Goal: Information Seeking & Learning: Find specific fact

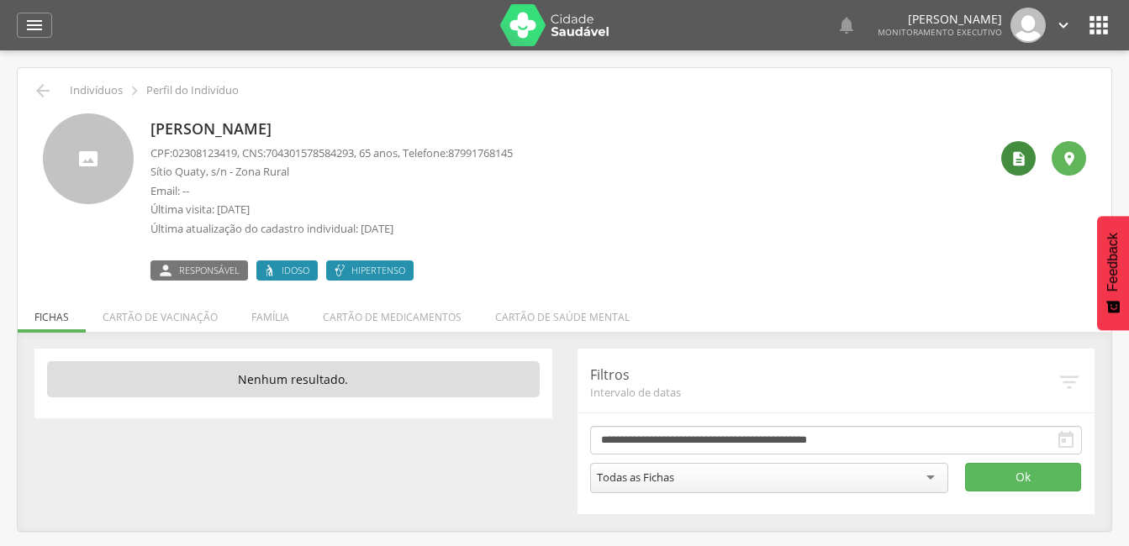
click at [1024, 151] on icon "" at bounding box center [1018, 158] width 17 height 17
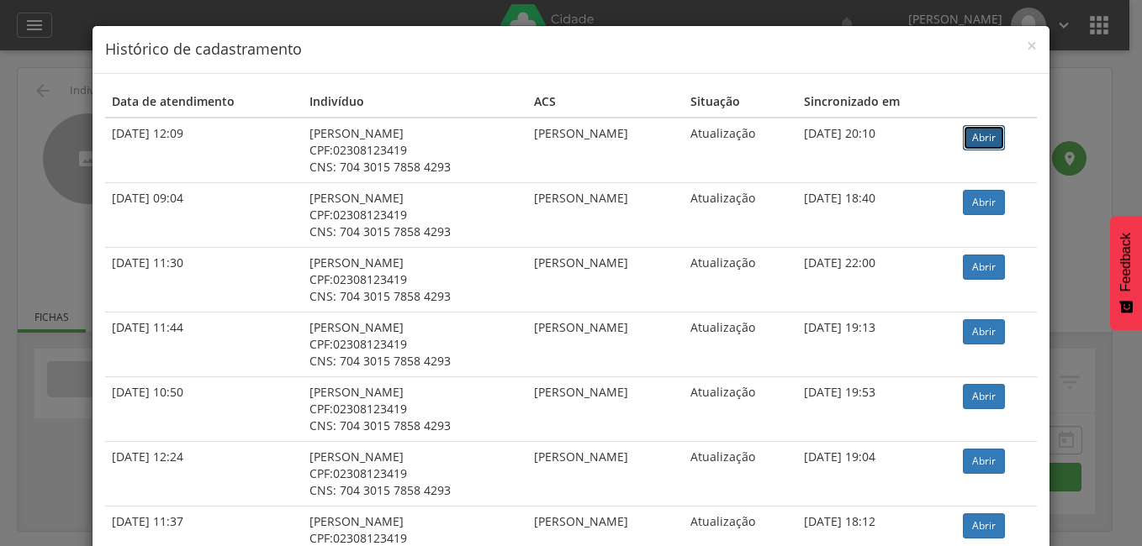
click at [967, 131] on link "Abrir" at bounding box center [984, 137] width 42 height 25
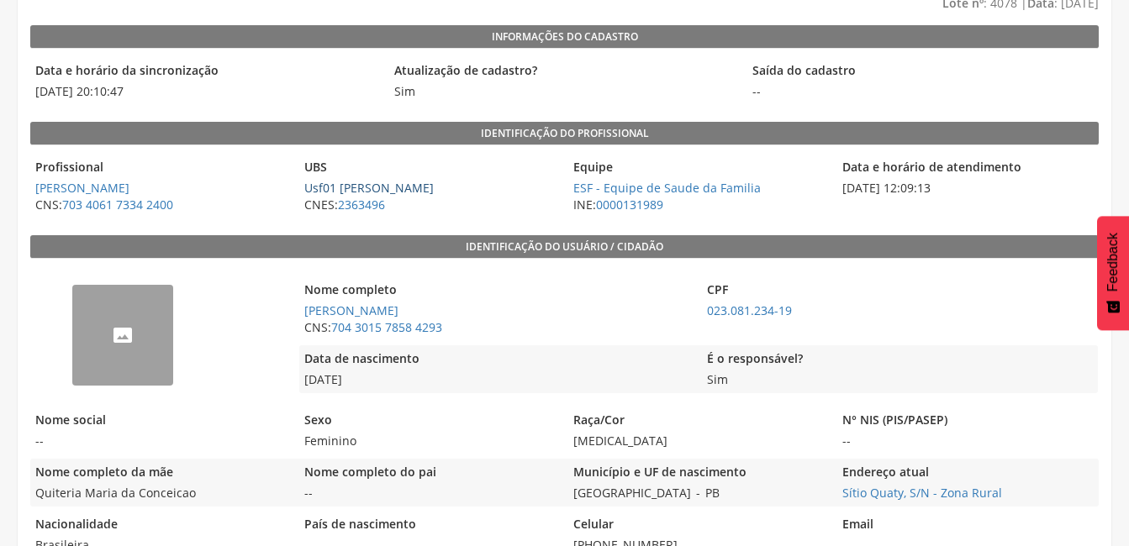
scroll to position [161, 0]
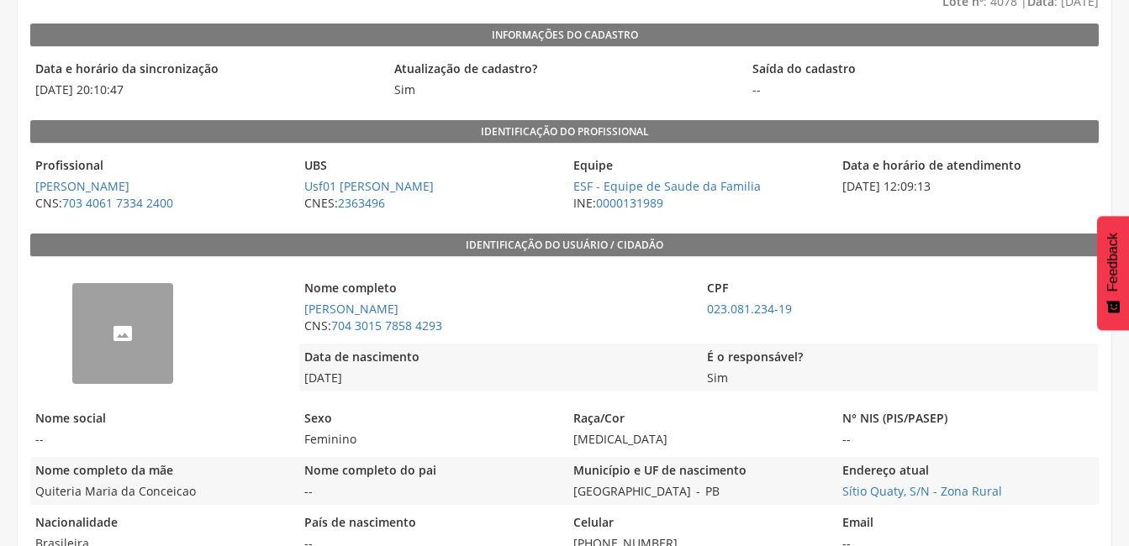
drag, startPoint x: 424, startPoint y: 306, endPoint x: 294, endPoint y: 312, distance: 129.6
click at [294, 312] on div "-- Nome completo Maria Luiza da Silva CNS: 704 3015 7858 4293 CPF 023.081.234-1…" at bounding box center [564, 333] width 1068 height 135
drag, startPoint x: 294, startPoint y: 312, endPoint x: 415, endPoint y: 305, distance: 121.2
click at [415, 305] on span "Maria Luiza da Silva" at bounding box center [496, 309] width 394 height 17
drag, startPoint x: 415, startPoint y: 305, endPoint x: 300, endPoint y: 307, distance: 115.2
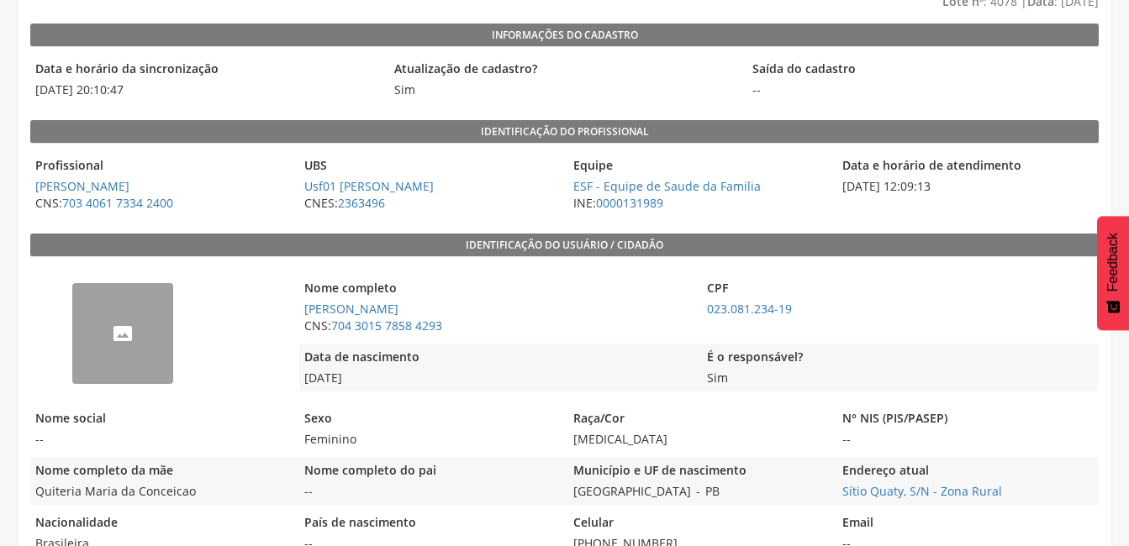
click at [300, 307] on span "Maria Luiza da Silva" at bounding box center [496, 309] width 394 height 17
copy link "Maria Luiza da Silva"
drag, startPoint x: 819, startPoint y: 307, endPoint x: 709, endPoint y: 314, distance: 110.3
click at [709, 314] on span "023.081.234-19" at bounding box center [899, 309] width 394 height 17
copy link "023.081.234-19"
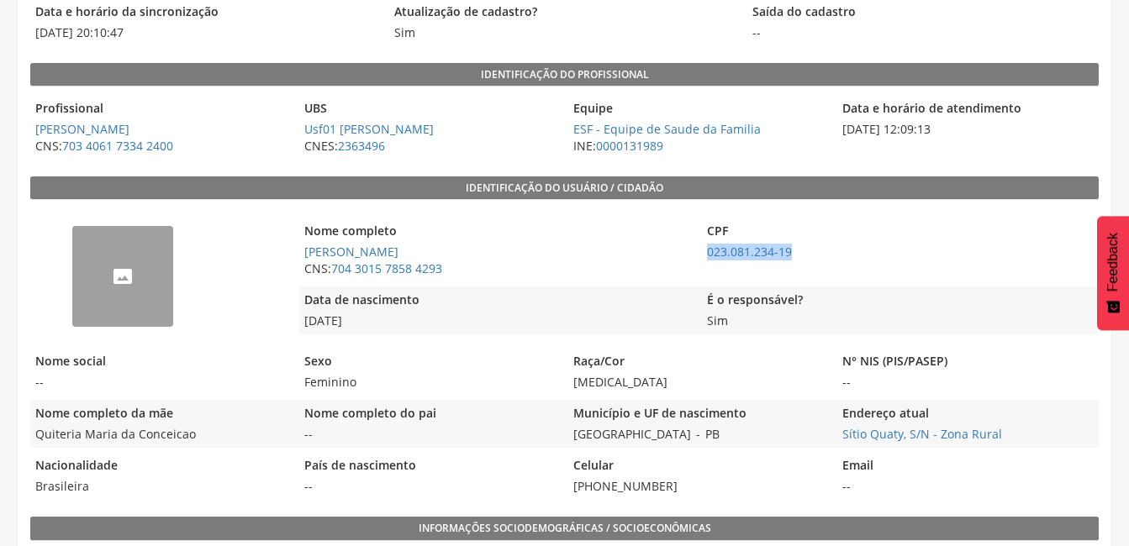
scroll to position [219, 0]
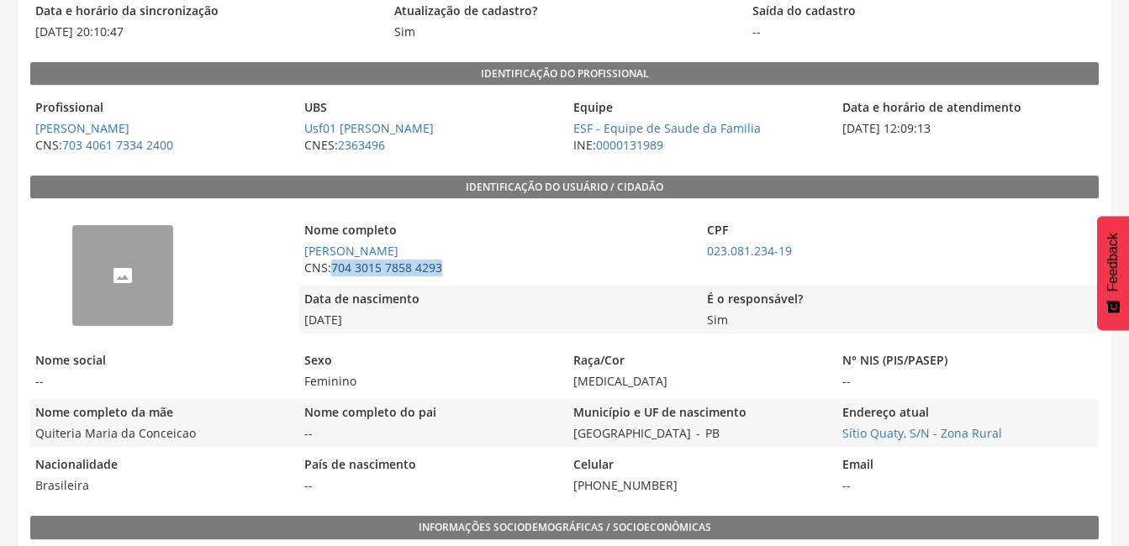
drag, startPoint x: 454, startPoint y: 264, endPoint x: 335, endPoint y: 273, distance: 119.7
click at [335, 273] on span "CNS: 704 3015 7858 4293" at bounding box center [496, 268] width 394 height 17
copy link "704 3015 7858 4293"
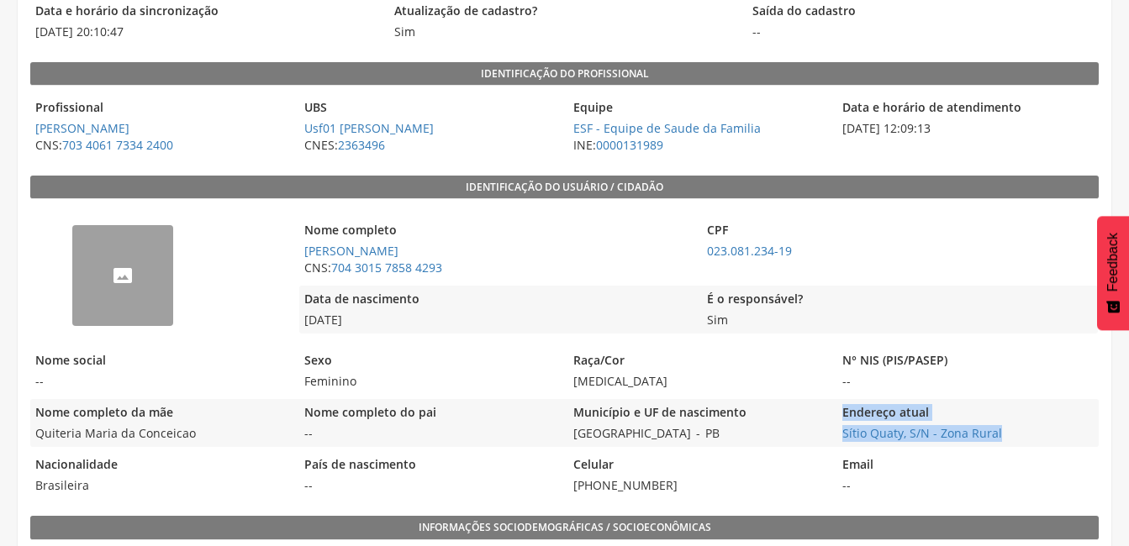
drag, startPoint x: 1015, startPoint y: 440, endPoint x: 828, endPoint y: 440, distance: 187.5
click at [828, 440] on div "Nome completo da mãe Quiteria Maria da Conceicao Nome completo do pai -- Municí…" at bounding box center [564, 423] width 1068 height 48
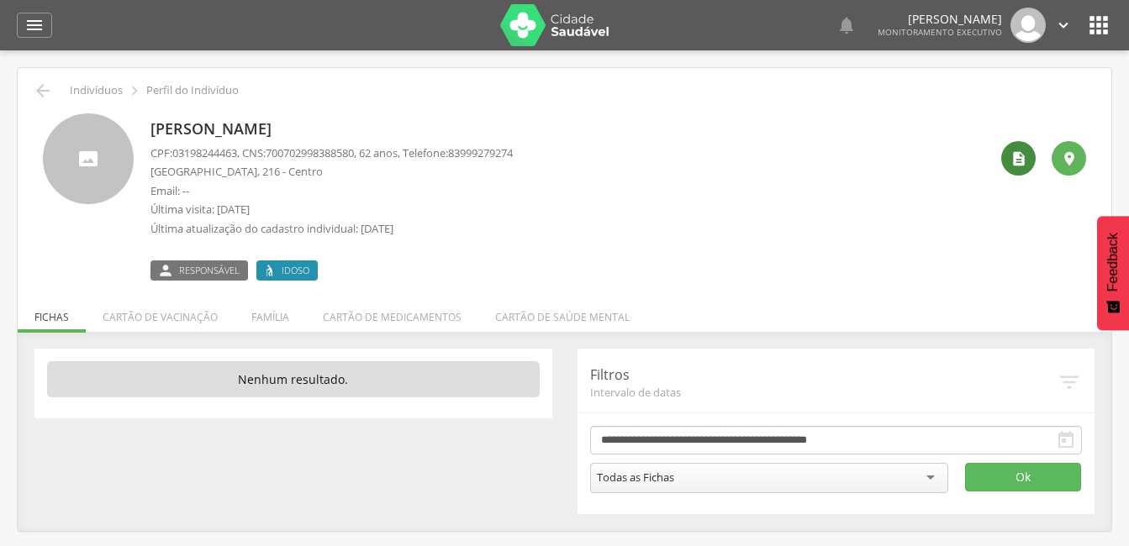
click at [1030, 159] on div "" at bounding box center [1018, 158] width 34 height 34
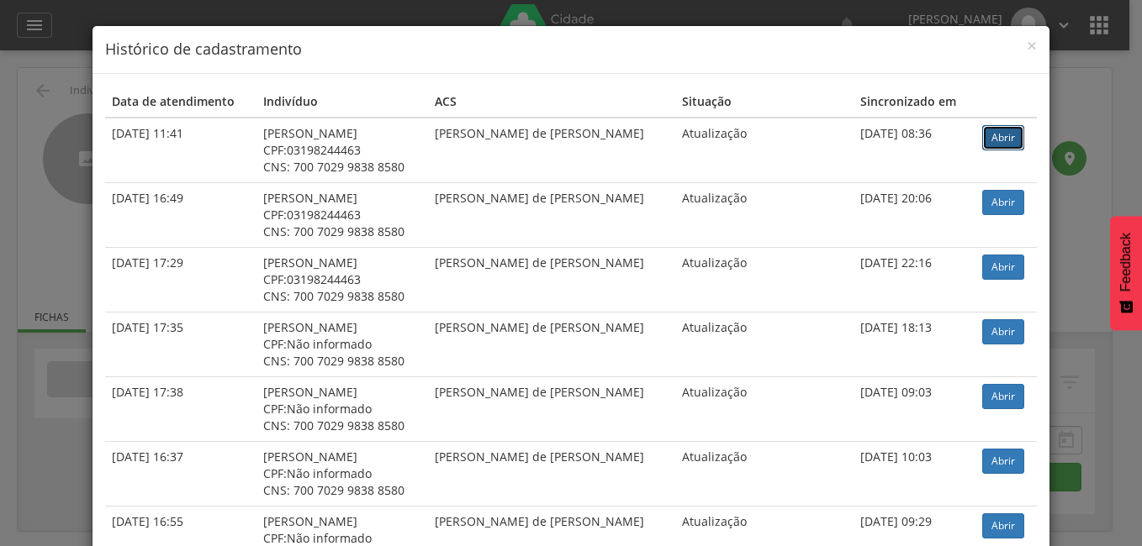
click at [997, 145] on link "Abrir" at bounding box center [1003, 137] width 42 height 25
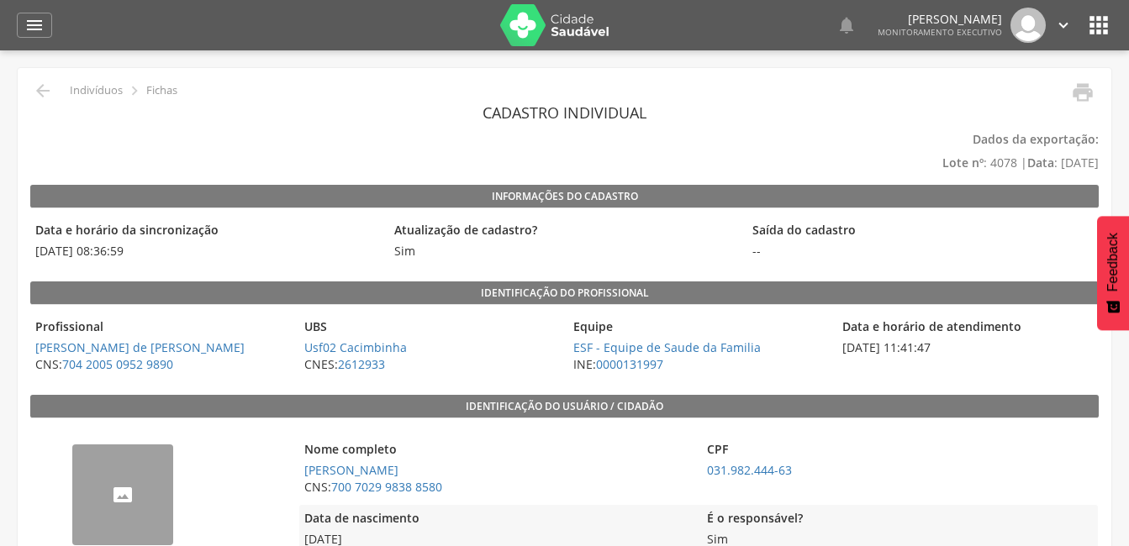
drag, startPoint x: 464, startPoint y: 474, endPoint x: 301, endPoint y: 474, distance: 163.1
click at [301, 474] on span "Maria Elizete Farias da Silva" at bounding box center [496, 470] width 394 height 17
copy link "Maria Elizete Farias da Silva"
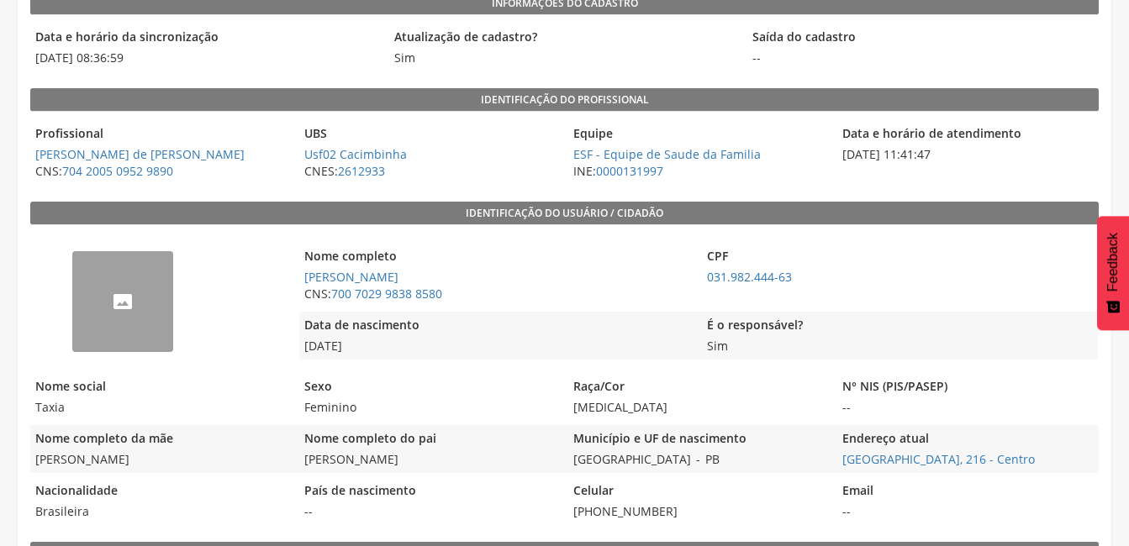
scroll to position [194, 0]
drag, startPoint x: 699, startPoint y: 461, endPoint x: 572, endPoint y: 465, distance: 127.0
click at [572, 465] on div "Município e UF de nascimento São João do Tigre - PB" at bounding box center [698, 449] width 261 height 48
copy div "São João do Tigre - [GEOGRAPHIC_DATA]"
drag, startPoint x: 811, startPoint y: 277, endPoint x: 699, endPoint y: 277, distance: 112.6
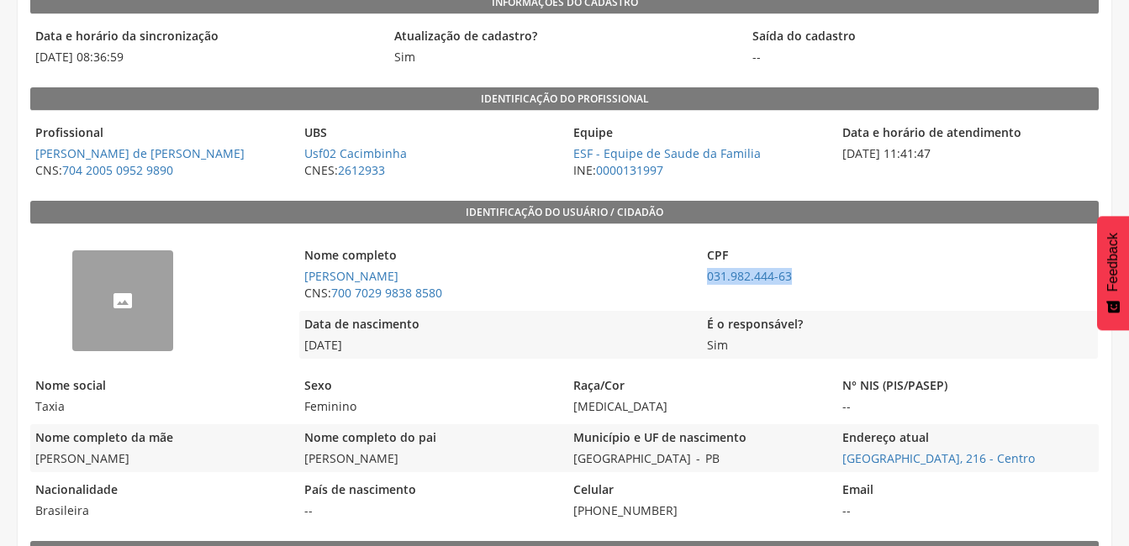
click at [699, 277] on div "Nome completo Maria Elizete Farias da Silva CNS: 700 7029 9838 8580 CPF 031.982…" at bounding box center [698, 274] width 799 height 65
copy link "031.982.444-63"
drag, startPoint x: 456, startPoint y: 293, endPoint x: 333, endPoint y: 298, distance: 123.6
click at [333, 298] on span "CNS: 700 7029 9838 8580" at bounding box center [496, 293] width 394 height 17
copy link "700 7029 9838 8580"
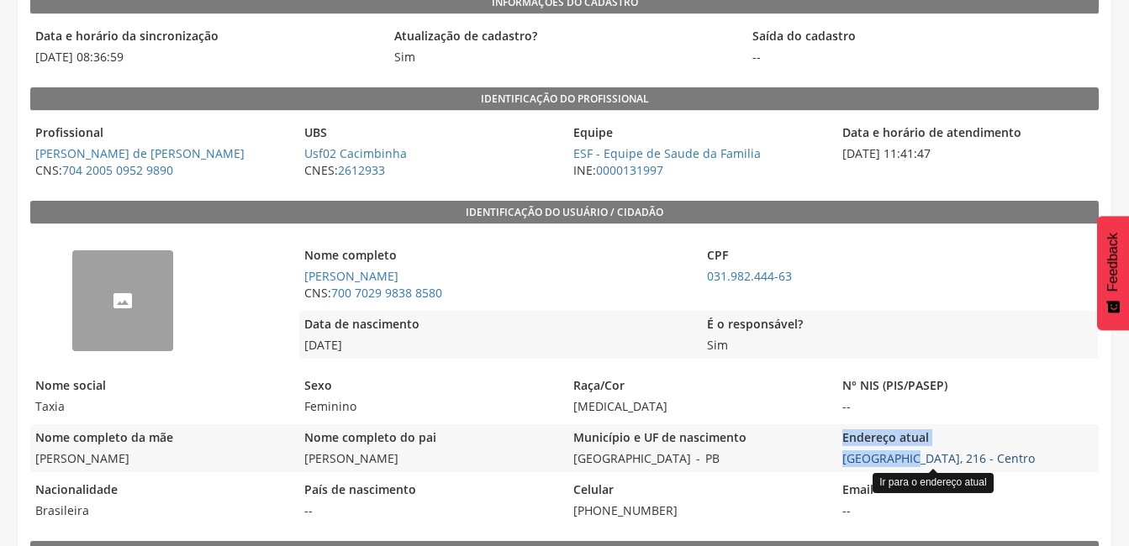
drag, startPoint x: 826, startPoint y: 454, endPoint x: 900, endPoint y: 456, distance: 74.0
click at [900, 456] on div "Nome completo da mãe Quiteria Ventura dos Santos Nome completo do pai Sebastião…" at bounding box center [564, 449] width 1068 height 48
drag, startPoint x: 900, startPoint y: 456, endPoint x: 1042, endPoint y: 463, distance: 142.3
click at [1042, 463] on span "Distrito Cacimbinha, 216 - Centro Ir para o endereço atual" at bounding box center [967, 459] width 261 height 17
drag, startPoint x: 1042, startPoint y: 463, endPoint x: 841, endPoint y: 459, distance: 201.0
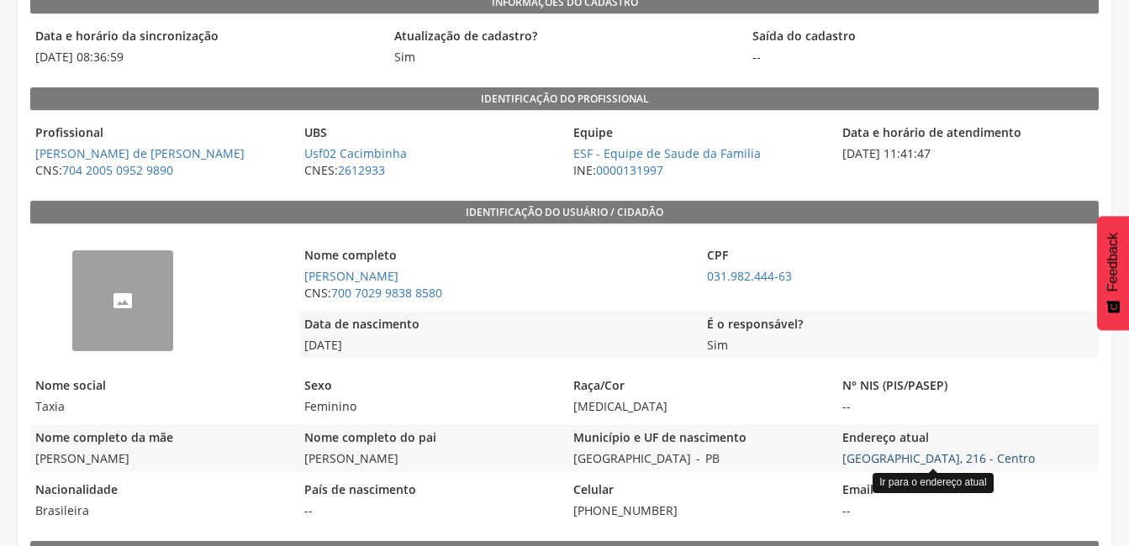
click at [841, 459] on span "Distrito Cacimbinha, 216 - Centro Ir para o endereço atual" at bounding box center [967, 459] width 261 height 17
copy link "Distrito Cacimbinha, 216 - Centro"
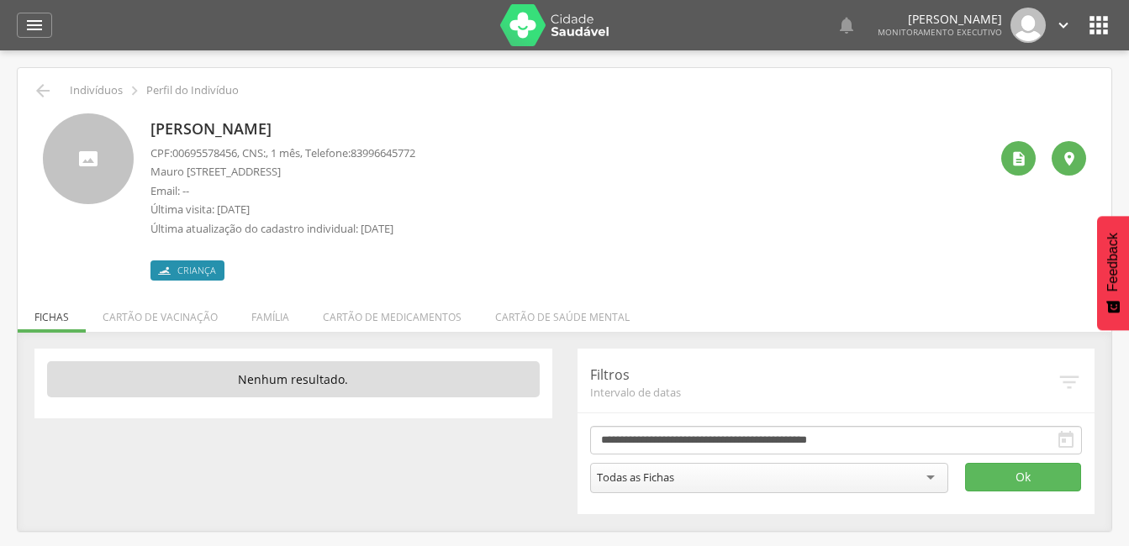
drag, startPoint x: 345, startPoint y: 134, endPoint x: 145, endPoint y: 124, distance: 201.2
click at [145, 124] on div "José Ravi da Silva Tutu CPF: 00695578456 , CNS: , 1 mês, Telefone: 83996645772 …" at bounding box center [564, 196] width 1043 height 167
copy p "[PERSON_NAME]"
click at [1027, 156] on div "" at bounding box center [1018, 158] width 34 height 34
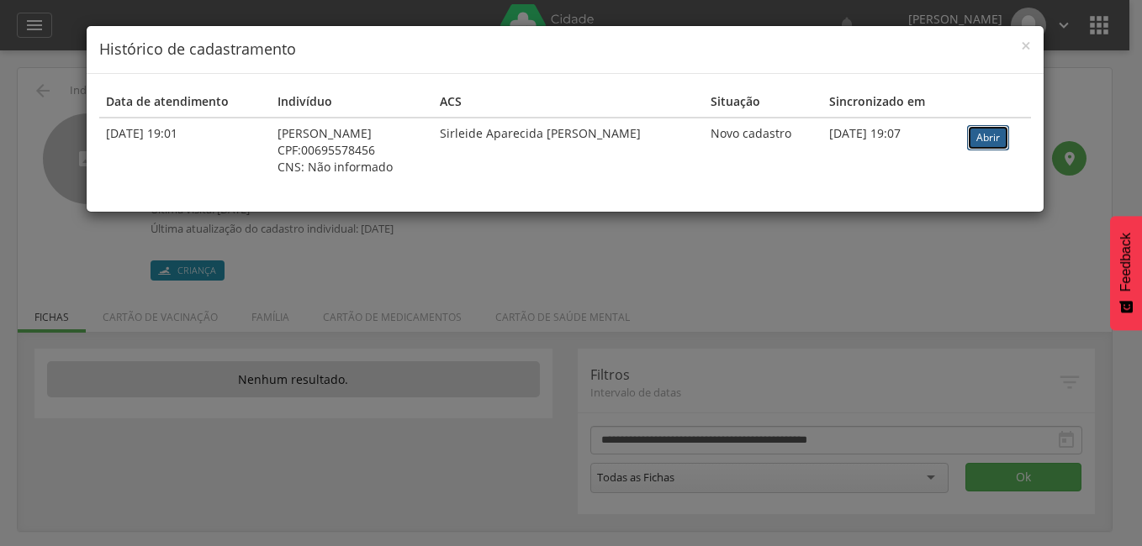
click at [989, 143] on link "Abrir" at bounding box center [988, 137] width 42 height 25
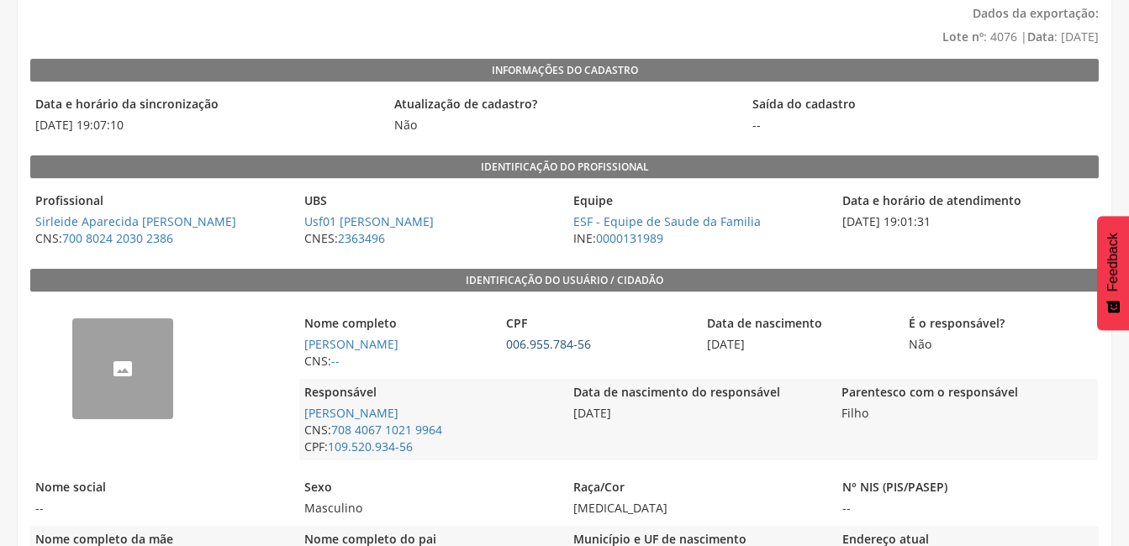
scroll to position [145, 0]
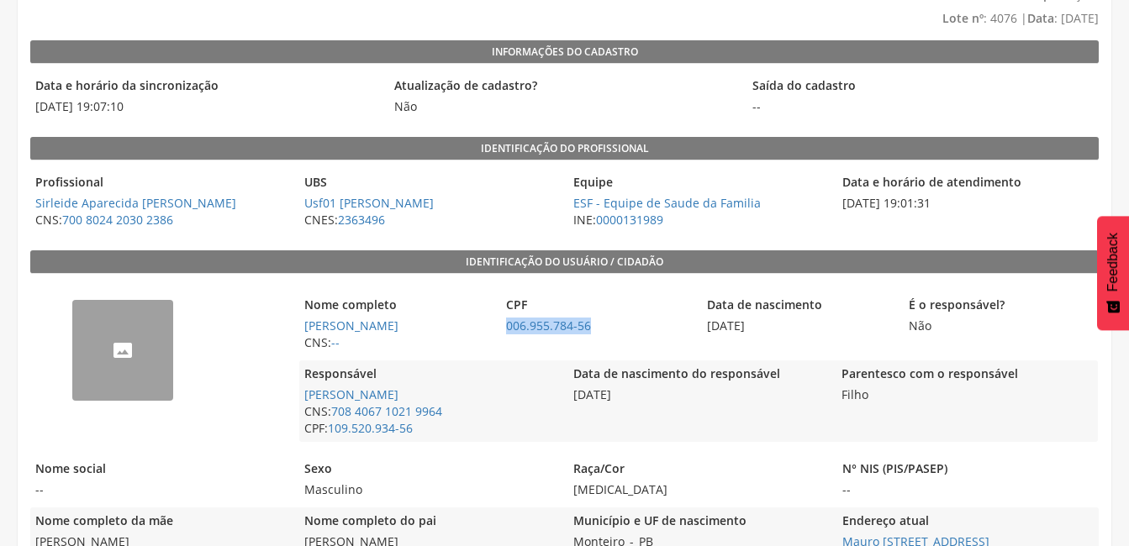
drag, startPoint x: 609, startPoint y: 324, endPoint x: 503, endPoint y: 335, distance: 106.5
click at [503, 335] on span "006.955.784-56" at bounding box center [597, 326] width 193 height 17
copy link "006.955.784-56"
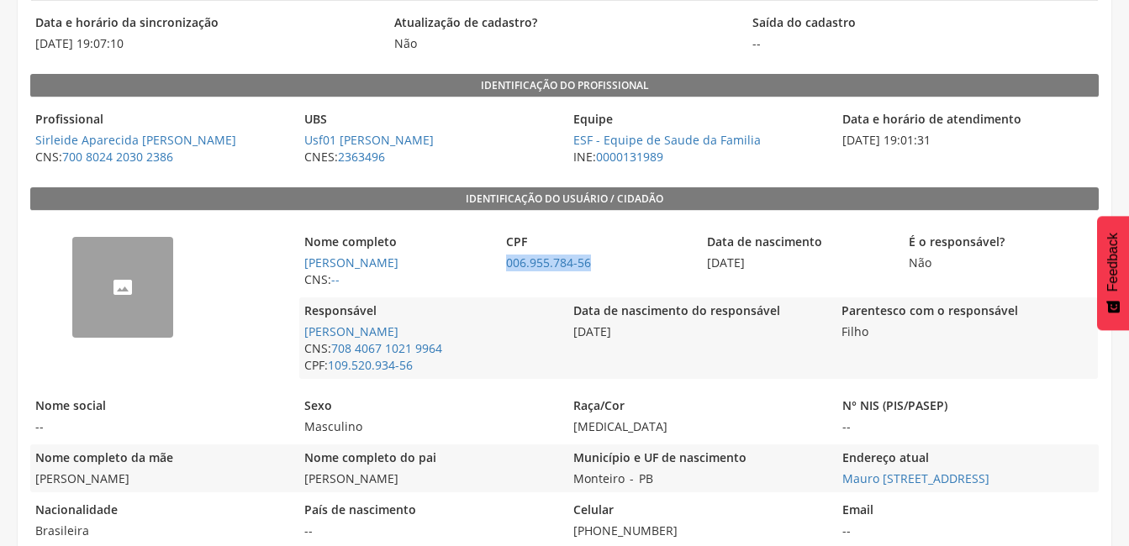
scroll to position [0, 0]
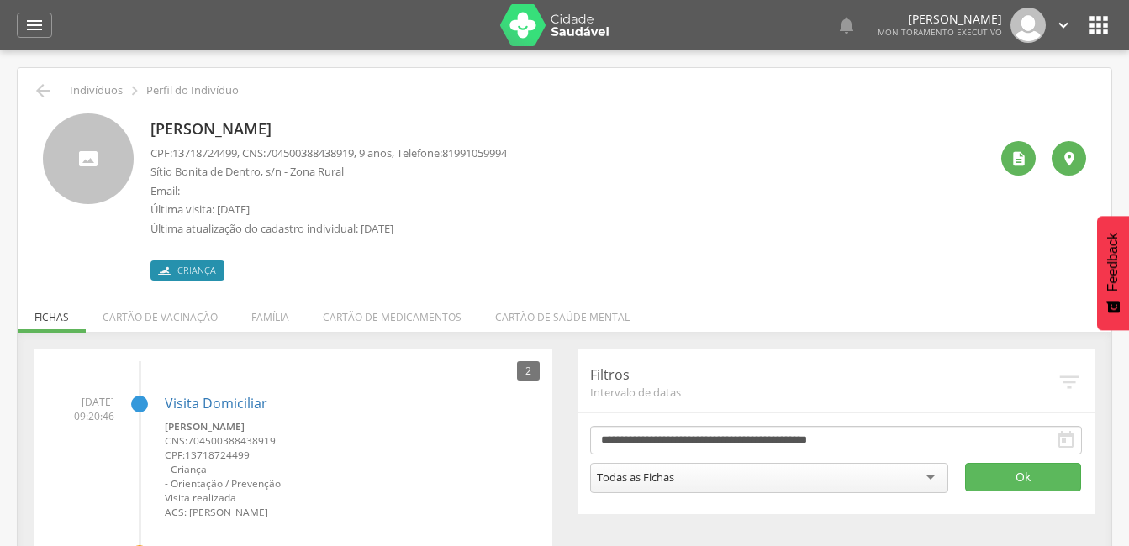
drag, startPoint x: 456, startPoint y: 129, endPoint x: 261, endPoint y: 119, distance: 195.3
click at [261, 119] on p "[PERSON_NAME]" at bounding box center [328, 130] width 356 height 22
click at [1022, 165] on icon "" at bounding box center [1018, 158] width 17 height 17
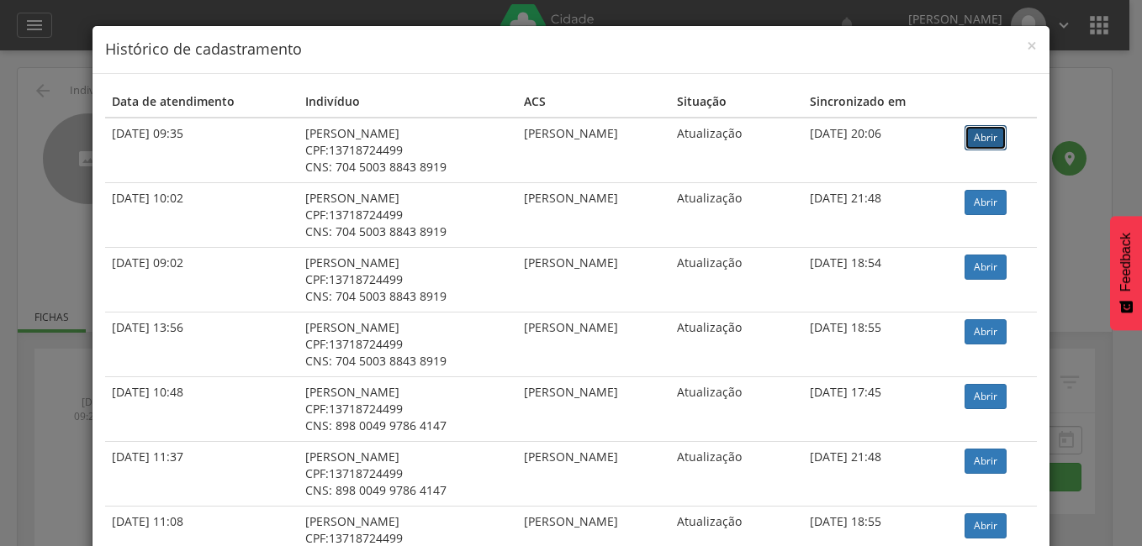
click at [983, 134] on link "Abrir" at bounding box center [985, 137] width 42 height 25
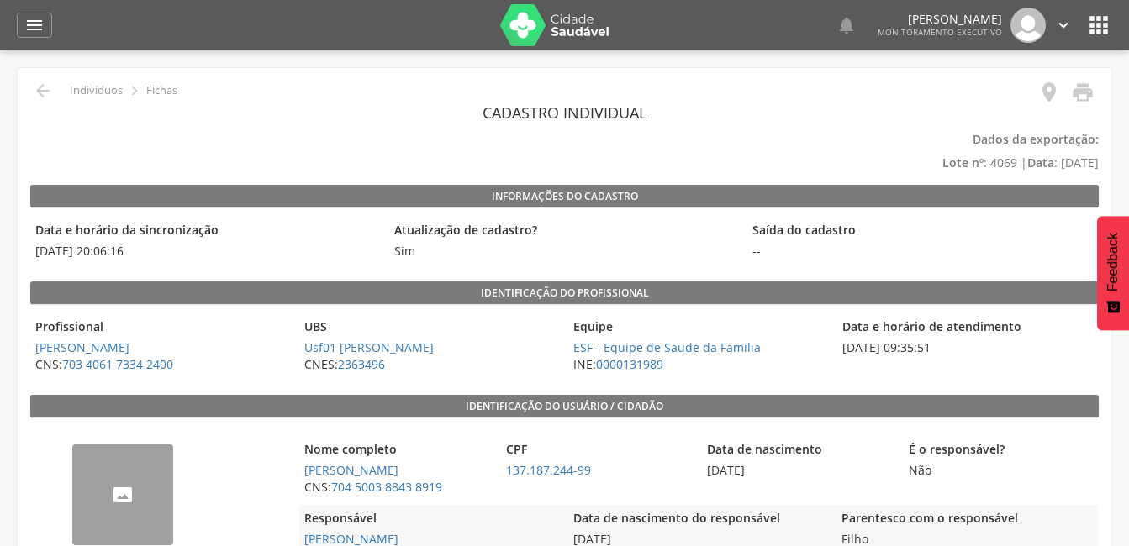
drag, startPoint x: 460, startPoint y: 472, endPoint x: 293, endPoint y: 482, distance: 167.6
click at [293, 482] on div "-- Nome completo Jose Fernando Baltazar de Santana CNS: 704 5003 8843 8919 CPF …" at bounding box center [564, 511] width 1068 height 169
drag, startPoint x: 293, startPoint y: 482, endPoint x: 354, endPoint y: 483, distance: 61.4
click at [354, 479] on span "Jose Fernando Baltazar de Santana" at bounding box center [395, 470] width 193 height 17
drag, startPoint x: 351, startPoint y: 488, endPoint x: 303, endPoint y: 474, distance: 49.8
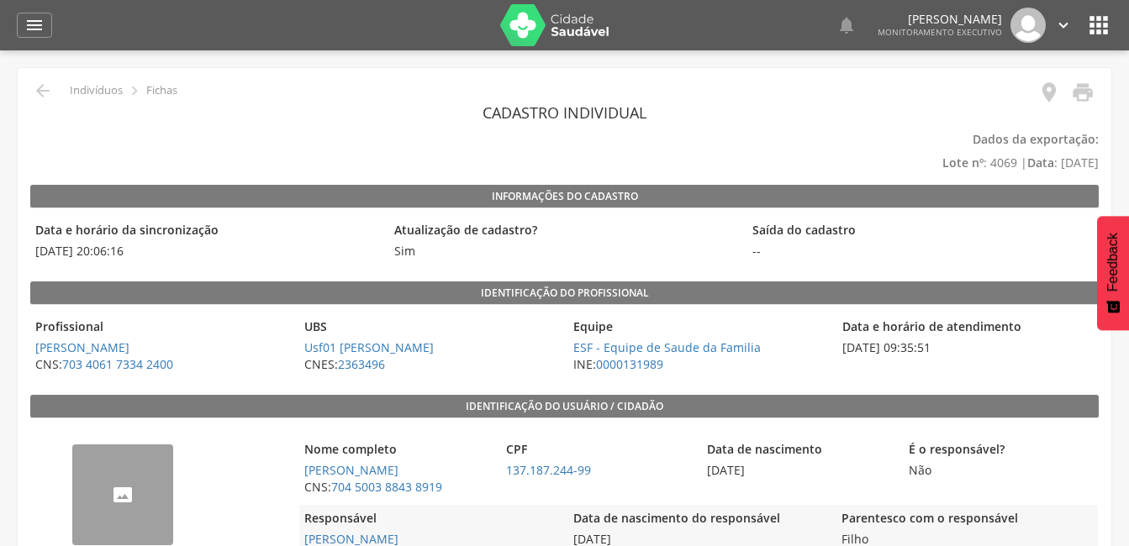
click at [303, 474] on span "Jose Fernando Baltazar de Santana" at bounding box center [395, 470] width 193 height 17
copy link "Jose Fernando Baltazar de Santana"
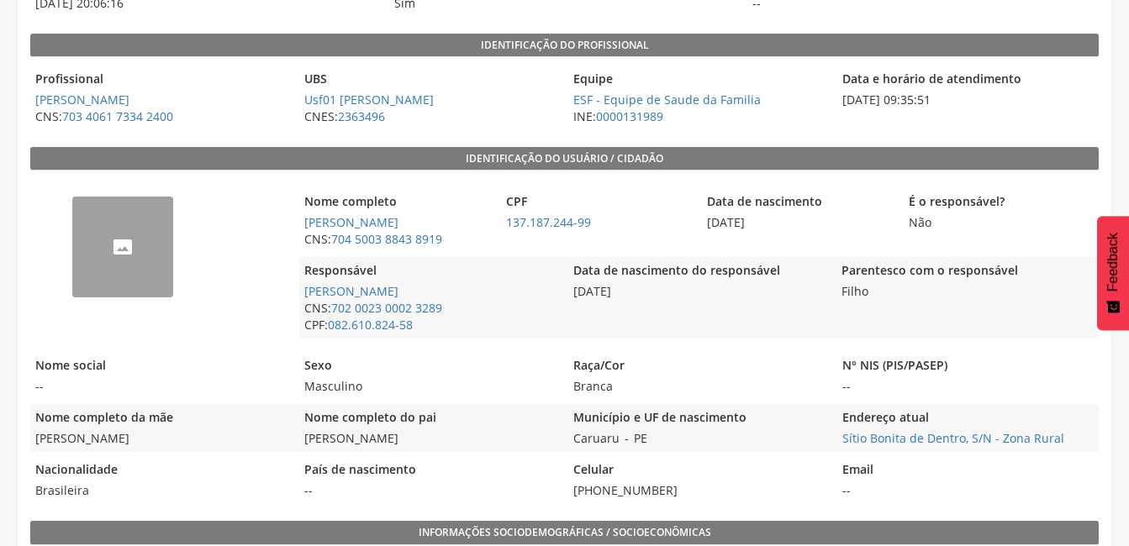
scroll to position [249, 0]
drag, startPoint x: 575, startPoint y: 456, endPoint x: 651, endPoint y: 452, distance: 75.7
click at [651, 451] on div "Município e UF de nascimento Caruaru - PE" at bounding box center [698, 427] width 261 height 48
copy div "Caruaru - PE"
drag, startPoint x: 596, startPoint y: 222, endPoint x: 498, endPoint y: 222, distance: 97.5
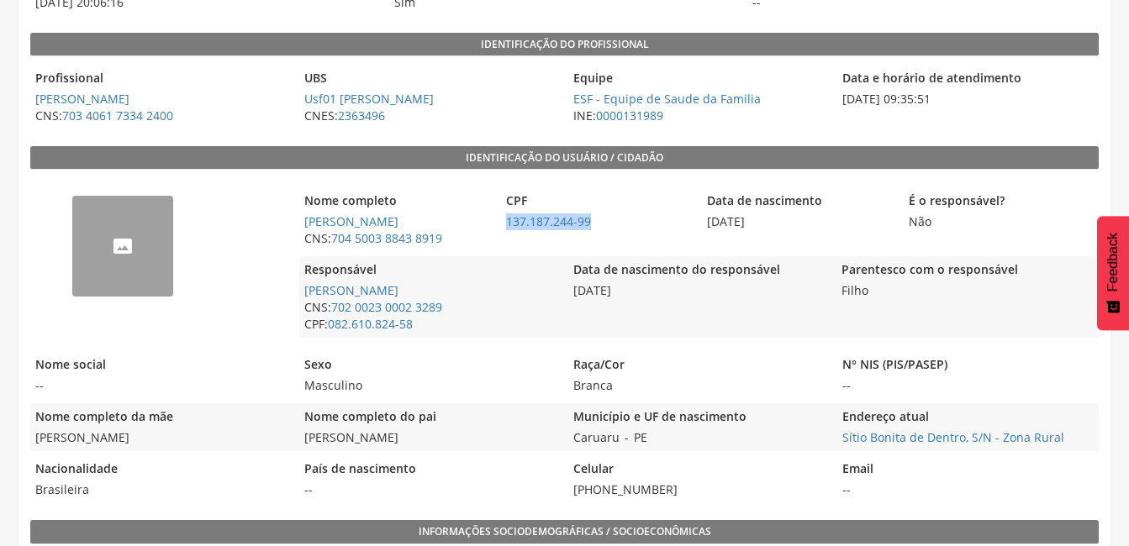
click at [498, 222] on div "Nome completo Jose Fernando Baltazar de Santana CNS: 704 5003 8843 8919 CPF 137…" at bounding box center [698, 219] width 799 height 65
copy link "137.187.244-99"
drag, startPoint x: 451, startPoint y: 319, endPoint x: 329, endPoint y: 326, distance: 122.1
click at [329, 316] on span "CNS: 702 0023 0002 3289" at bounding box center [429, 307] width 261 height 17
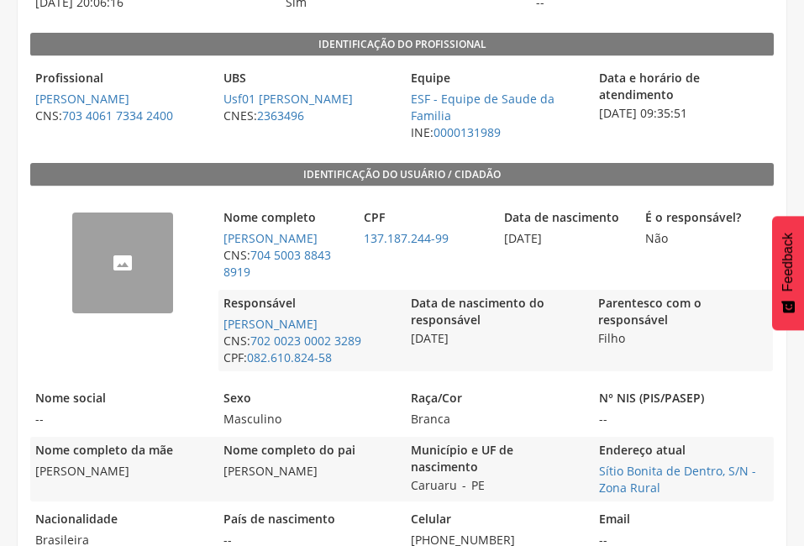
click at [343, 277] on span "CNS: 704 5003 8843 8919" at bounding box center [285, 264] width 132 height 34
drag, startPoint x: 257, startPoint y: 289, endPoint x: 254, endPoint y: 274, distance: 15.5
click at [254, 274] on span "CNS: 704 5003 8843 8919" at bounding box center [285, 264] width 132 height 34
copy link "704 5003 8843 8919"
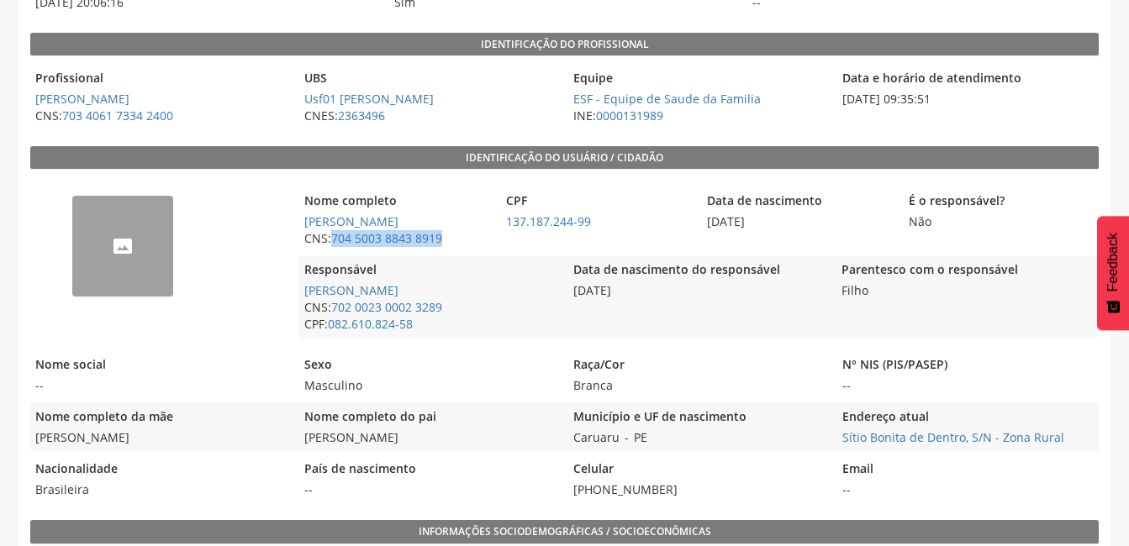
copy link "704 5003 8843 8919"
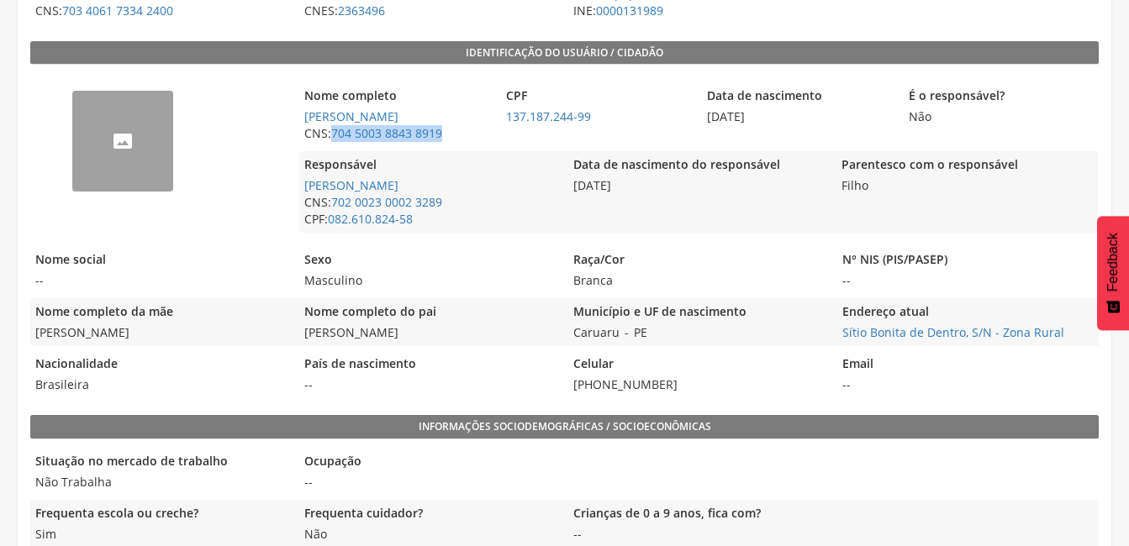
scroll to position [358, 0]
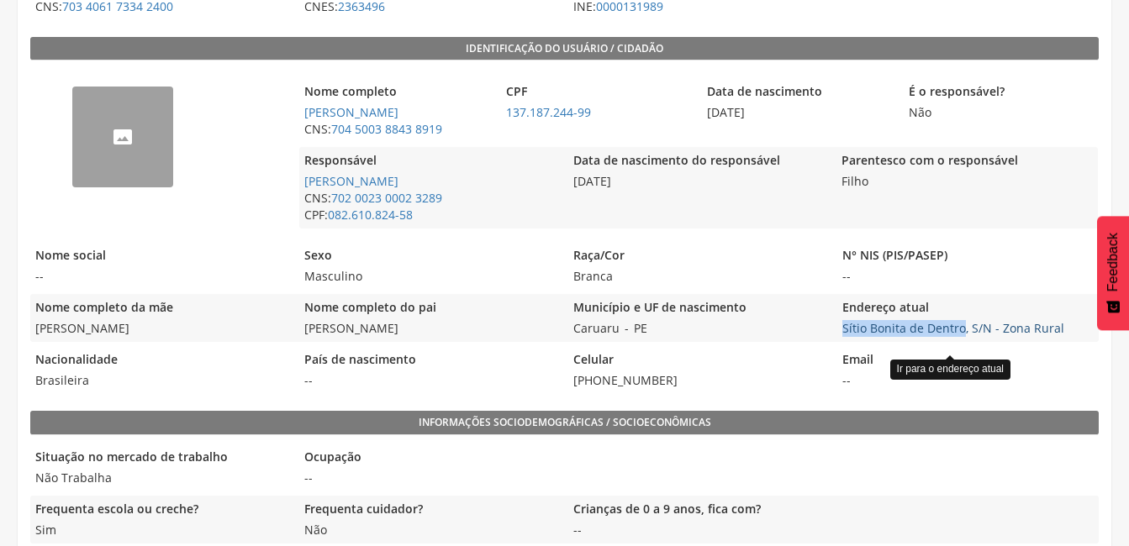
drag, startPoint x: 836, startPoint y: 342, endPoint x: 963, endPoint y: 351, distance: 126.4
click at [963, 337] on span "Sítio Bonita de Dentro, S/N - Zona Rural Ir para o endereço atual" at bounding box center [967, 328] width 261 height 17
copy link "Sítio Bonita de Dentro"
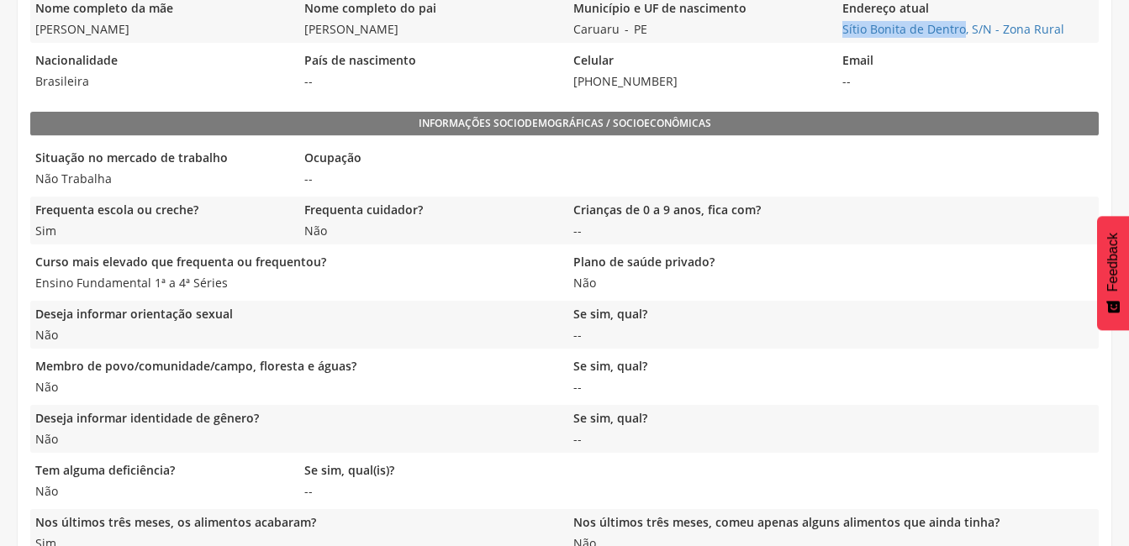
scroll to position [660, 0]
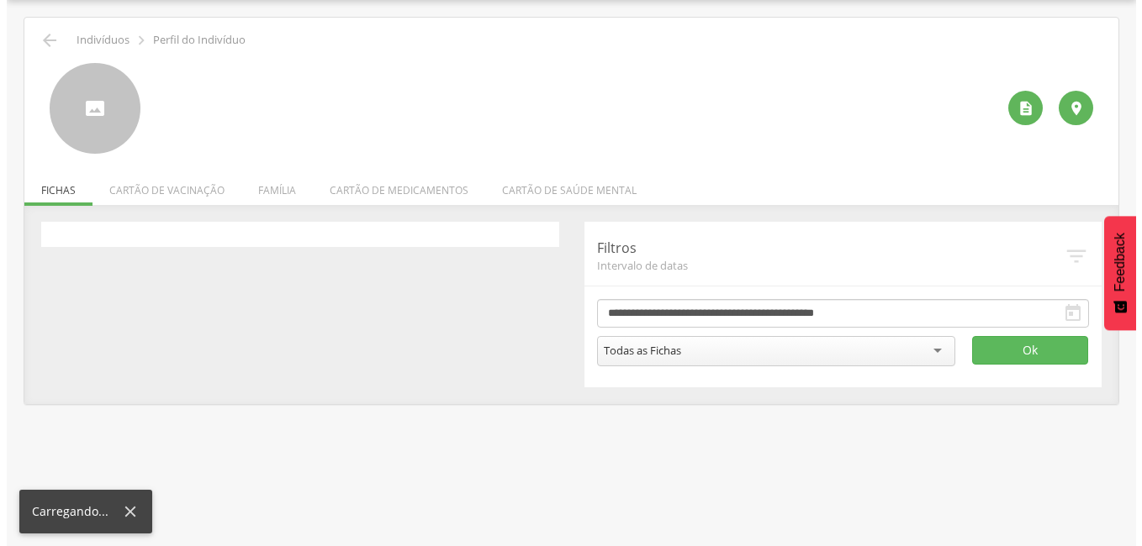
scroll to position [50, 0]
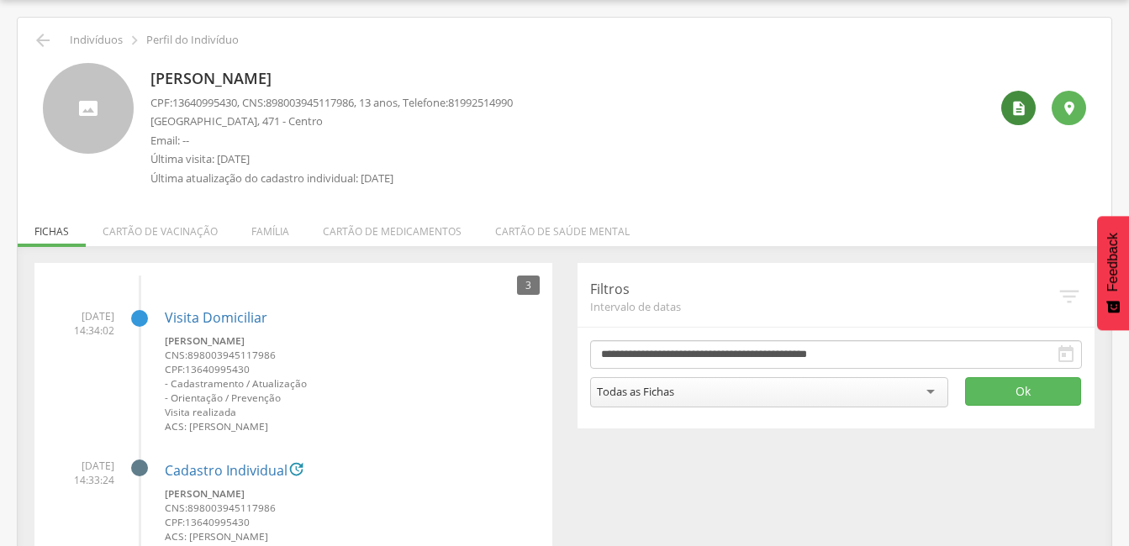
click at [1005, 115] on div "" at bounding box center [1018, 108] width 34 height 34
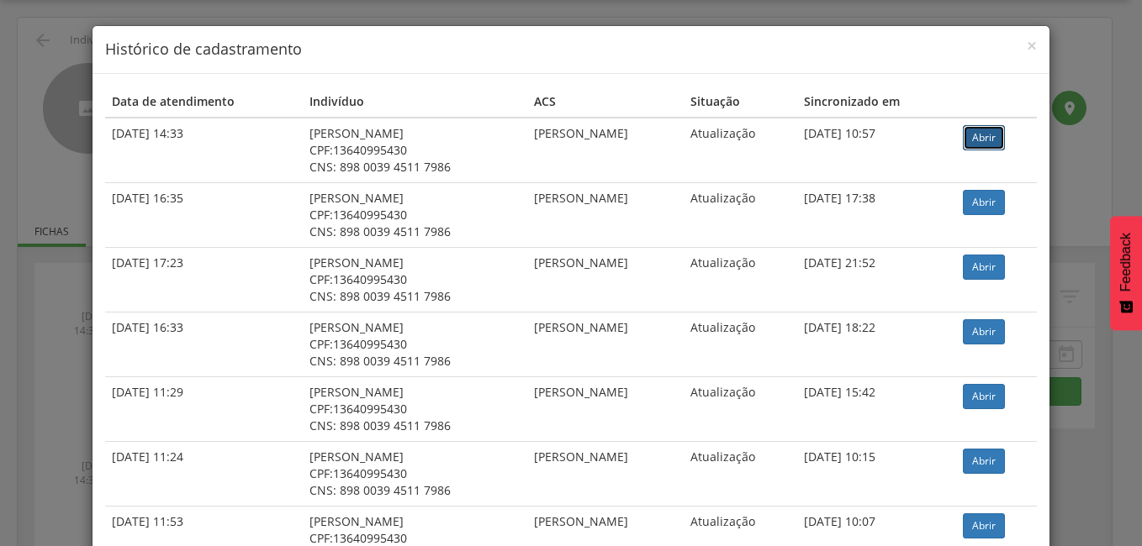
click at [974, 140] on link "Abrir" at bounding box center [984, 137] width 42 height 25
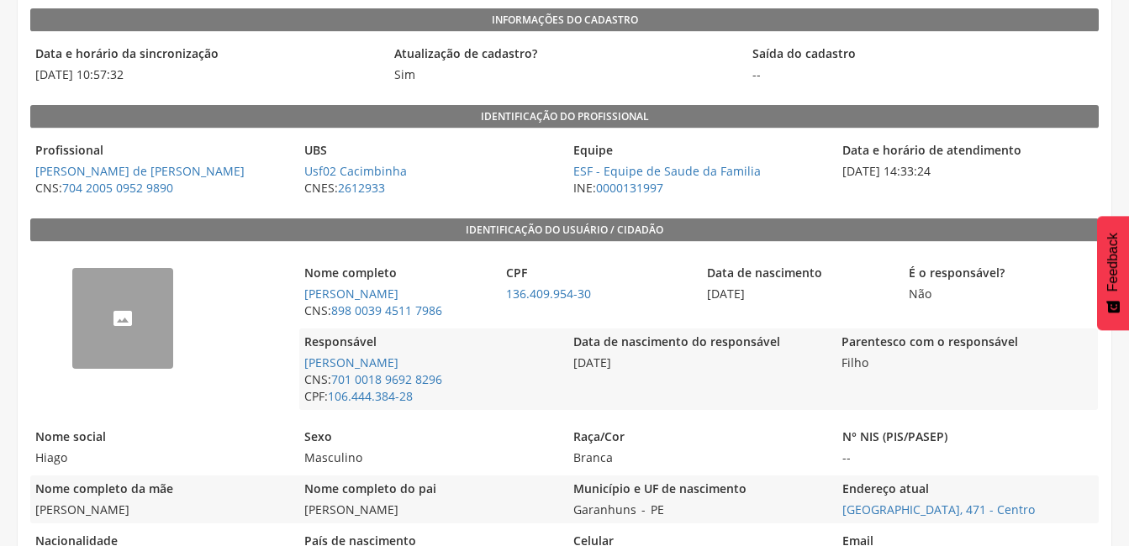
scroll to position [165, 0]
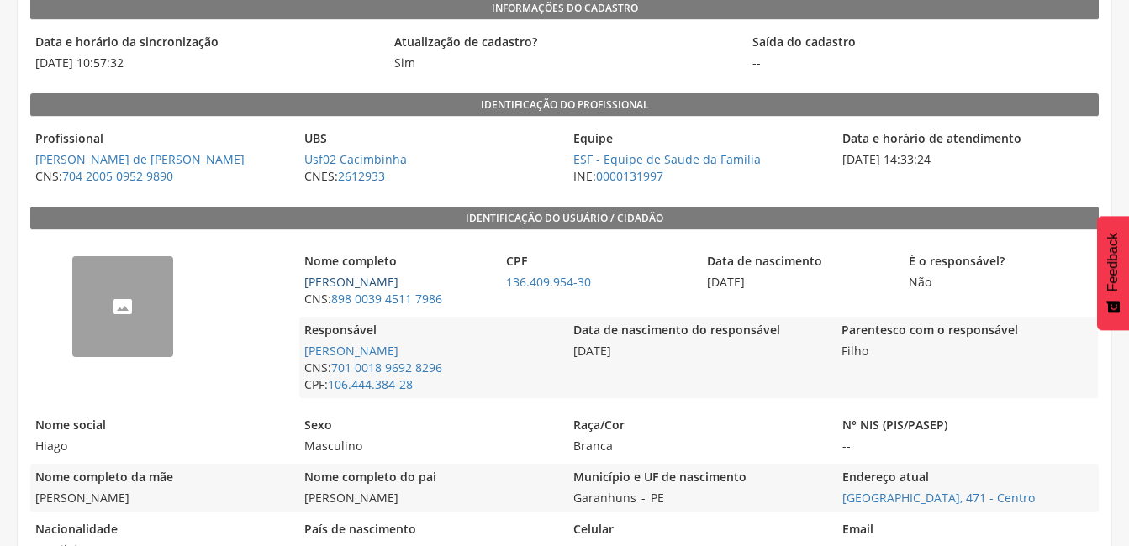
drag, startPoint x: 421, startPoint y: 277, endPoint x: 309, endPoint y: 278, distance: 112.7
click at [309, 278] on span "[PERSON_NAME]" at bounding box center [395, 282] width 193 height 17
copy link "Hiago da Silva Rocha"
click at [672, 494] on div "Município e UF de nascimento Garanhuns - PE" at bounding box center [698, 488] width 261 height 48
drag, startPoint x: 572, startPoint y: 496, endPoint x: 672, endPoint y: 493, distance: 99.2
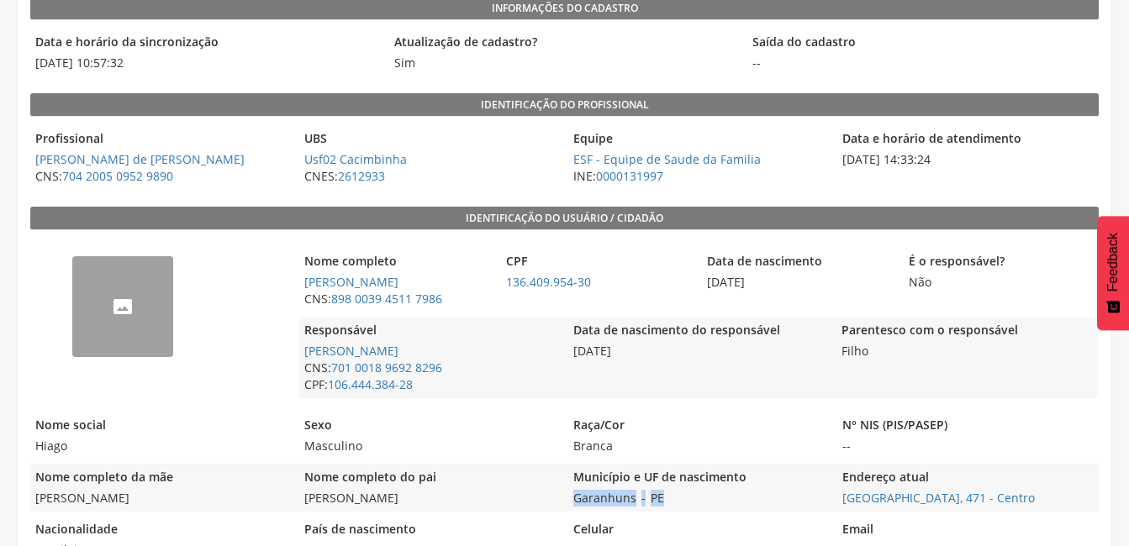
click at [672, 493] on div "Município e UF de nascimento Garanhuns - PE" at bounding box center [698, 488] width 261 height 48
copy div "Garanhuns - PE"
drag, startPoint x: 601, startPoint y: 281, endPoint x: 503, endPoint y: 284, distance: 98.4
click at [503, 284] on span "136.409.954-30" at bounding box center [597, 282] width 193 height 17
copy link "136.409.954-30"
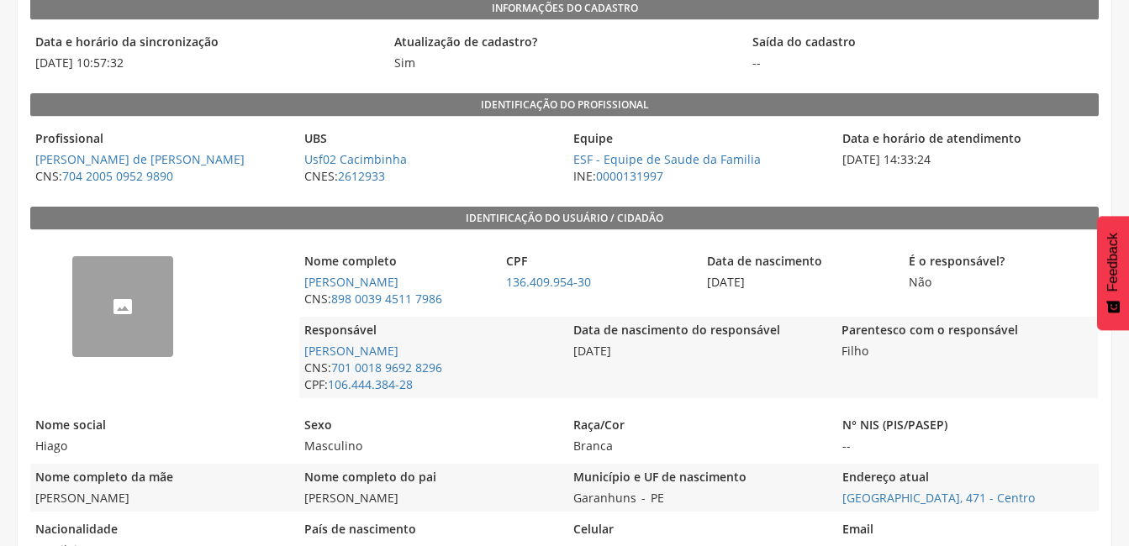
click at [444, 303] on span "CNS: 898 0039 4511 7986" at bounding box center [395, 299] width 193 height 17
drag, startPoint x: 457, startPoint y: 301, endPoint x: 330, endPoint y: 311, distance: 127.3
click at [330, 311] on div "Nome completo Hiago da Silva Rocha CNS: 898 0039 4511 7986" at bounding box center [395, 280] width 193 height 65
copy span "898 0039 4511 7986"
drag, startPoint x: 839, startPoint y: 503, endPoint x: 1025, endPoint y: 493, distance: 186.0
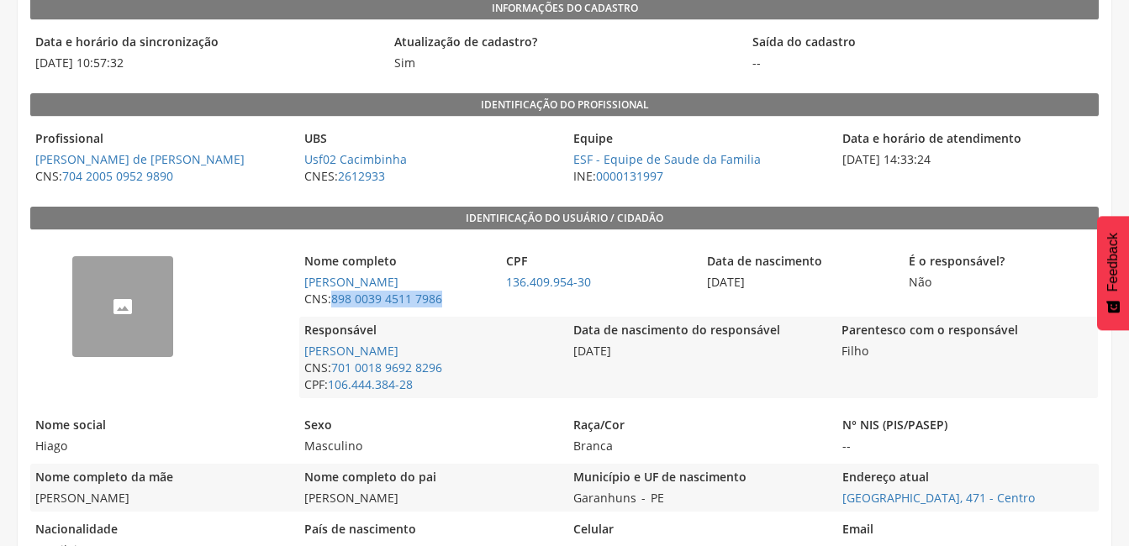
click at [1025, 493] on span "Distrito Cacimbinha, 471 - Centro" at bounding box center [967, 498] width 261 height 17
copy link "Distrito Cacimbinha, 471 - Centro"
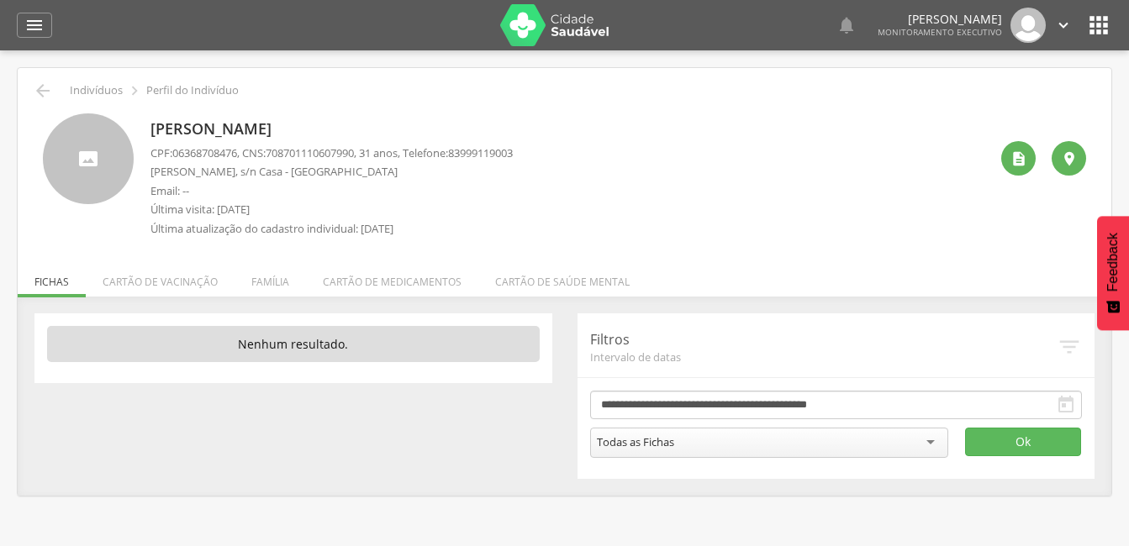
click at [1032, 157] on div "" at bounding box center [1018, 158] width 34 height 34
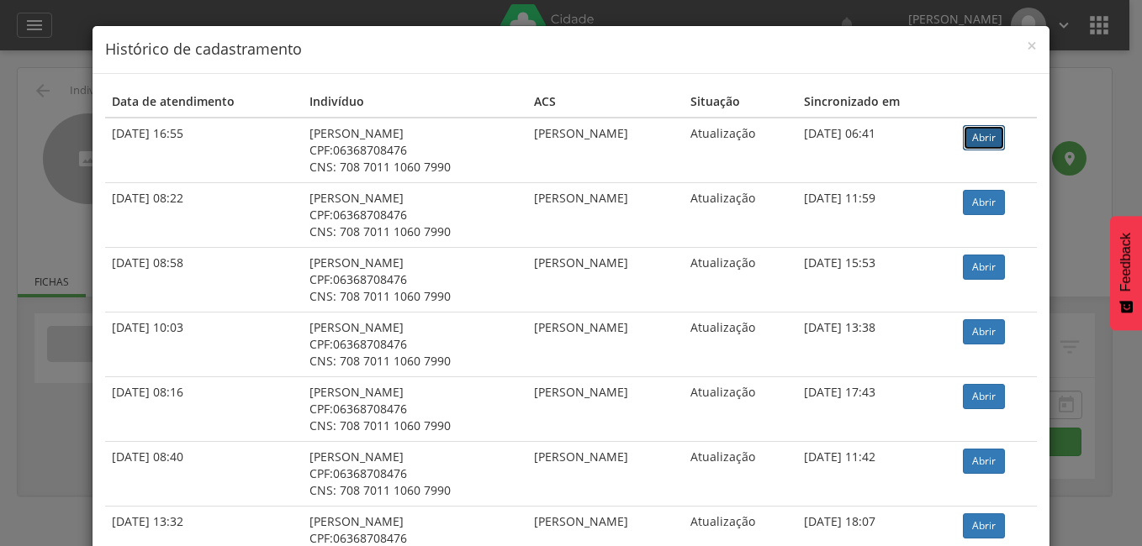
click at [982, 130] on link "Abrir" at bounding box center [984, 137] width 42 height 25
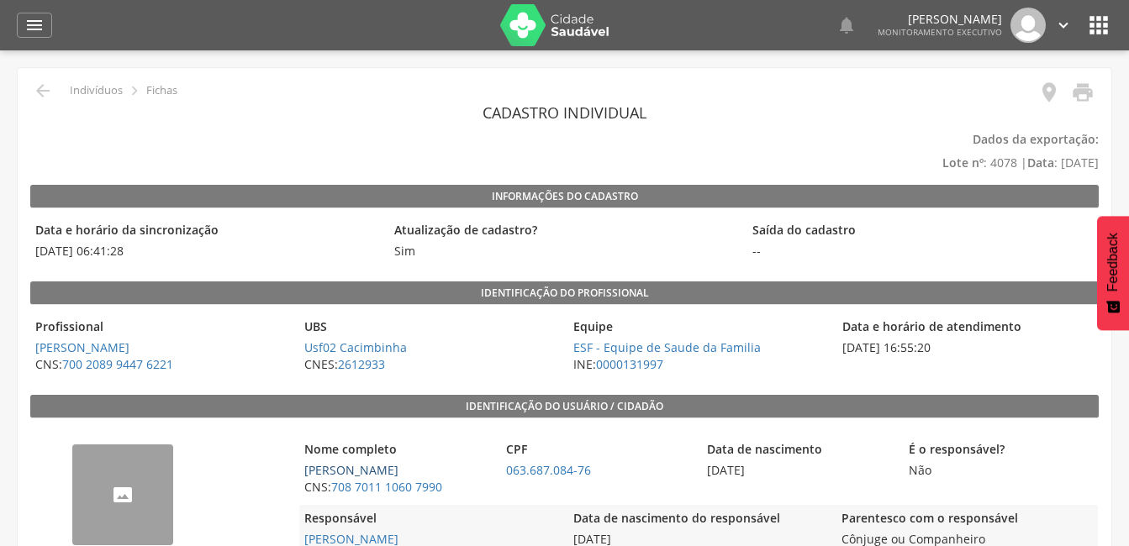
drag, startPoint x: 430, startPoint y: 471, endPoint x: 305, endPoint y: 468, distance: 125.3
click at [305, 468] on span "[PERSON_NAME]" at bounding box center [395, 470] width 193 height 17
copy link "[PERSON_NAME]"
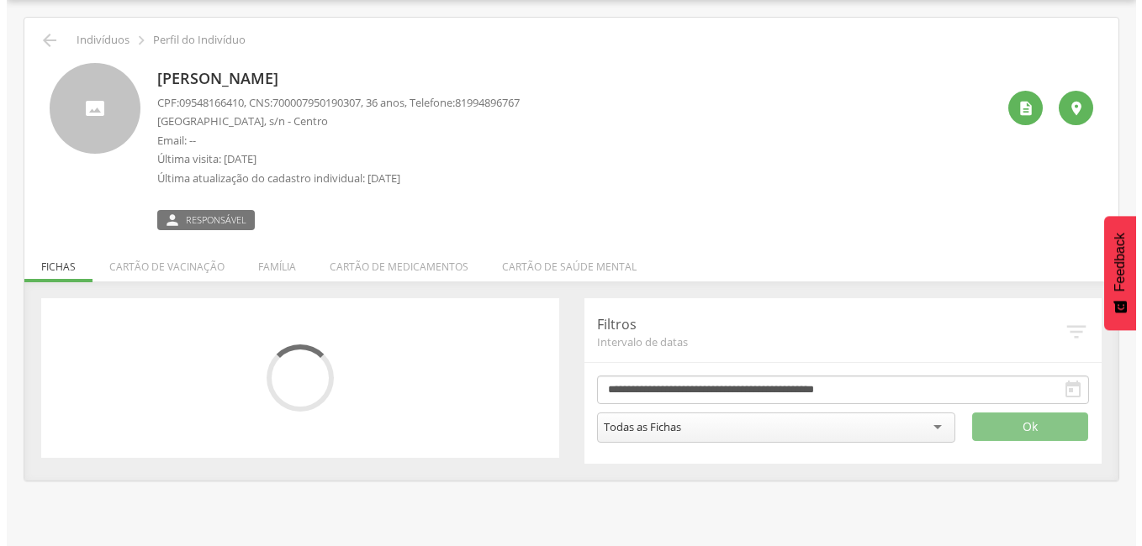
scroll to position [50, 0]
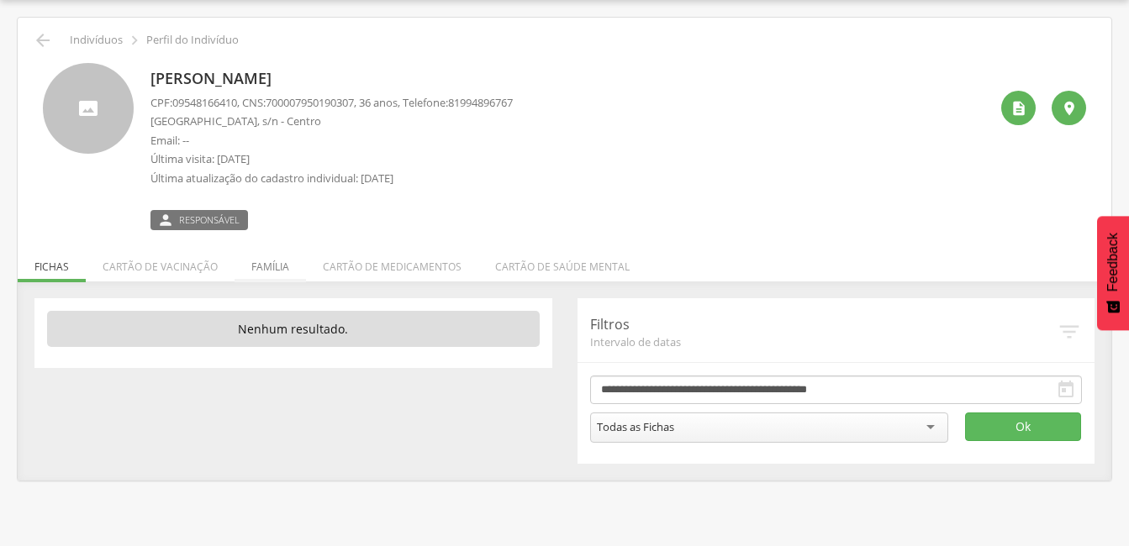
click at [266, 271] on li "Família" at bounding box center [270, 263] width 71 height 40
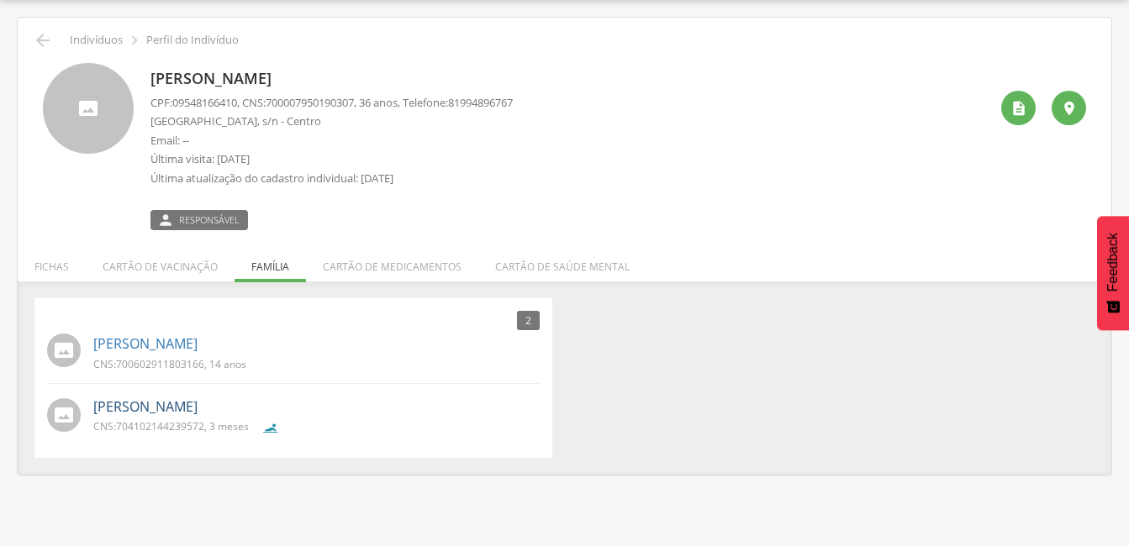
click at [198, 400] on link "[PERSON_NAME]" at bounding box center [145, 407] width 104 height 19
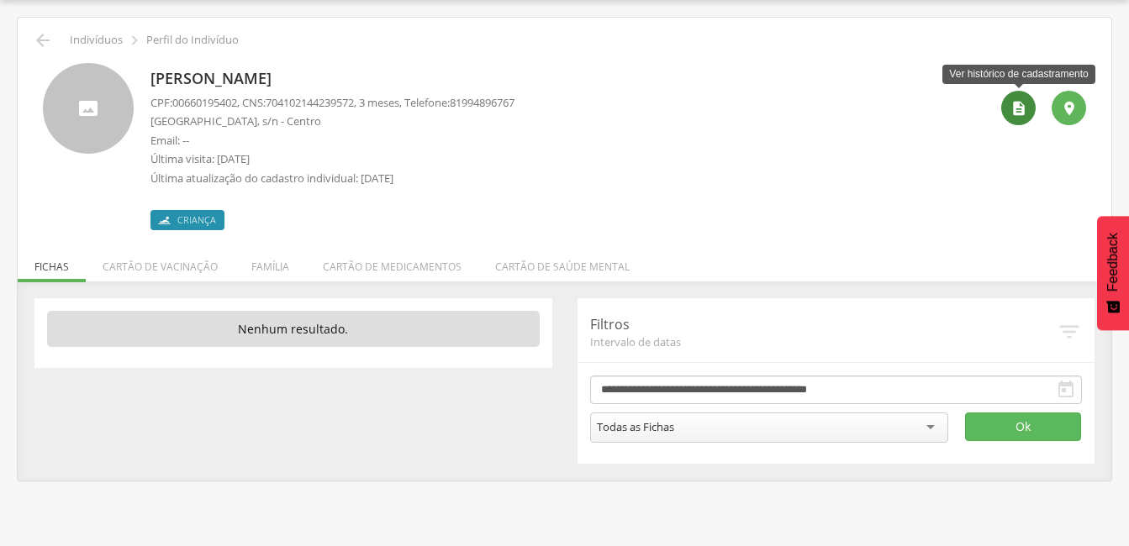
click at [1014, 101] on icon "" at bounding box center [1018, 108] width 17 height 17
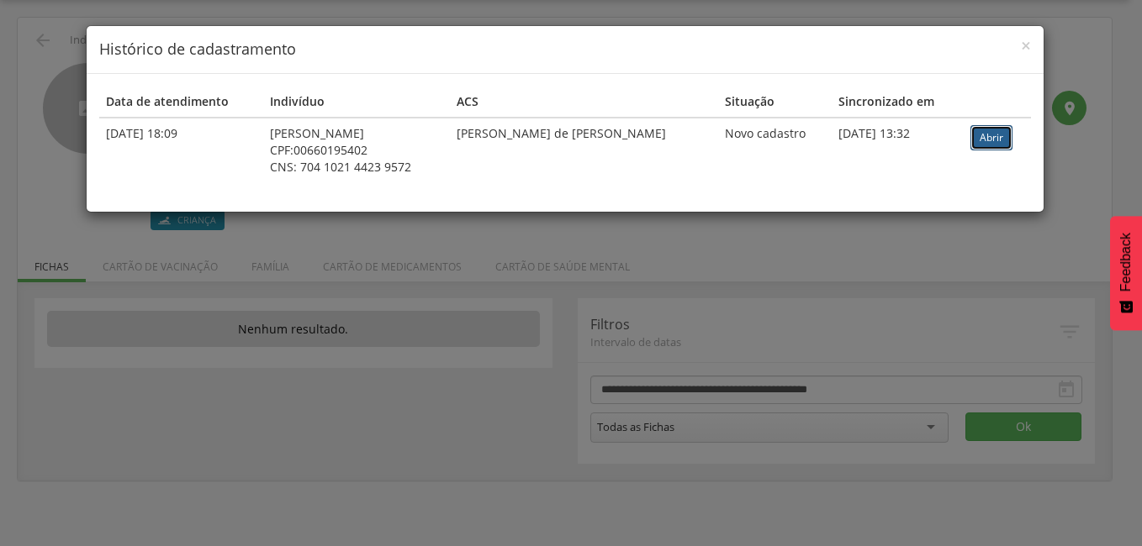
click at [989, 139] on link "Abrir" at bounding box center [991, 137] width 42 height 25
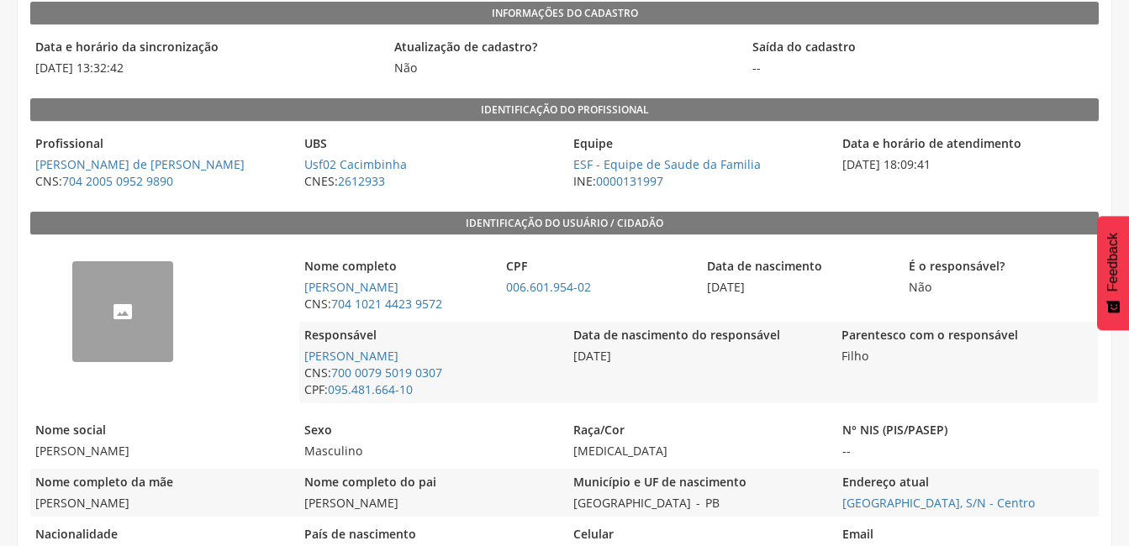
scroll to position [184, 0]
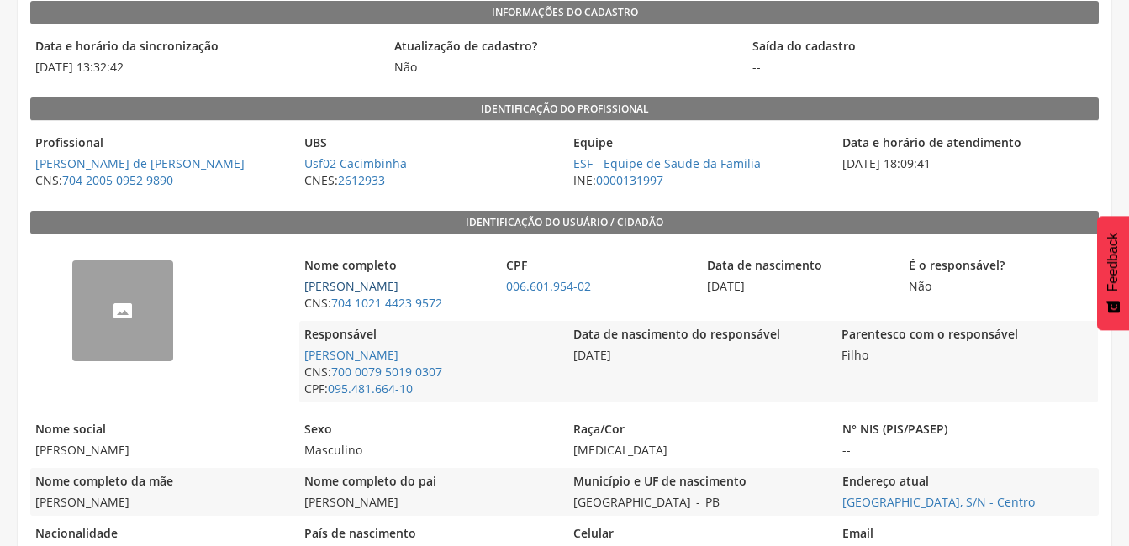
drag, startPoint x: 439, startPoint y: 283, endPoint x: 303, endPoint y: 291, distance: 135.6
click at [303, 291] on span "[PERSON_NAME]" at bounding box center [395, 286] width 193 height 17
copy link "[PERSON_NAME]"
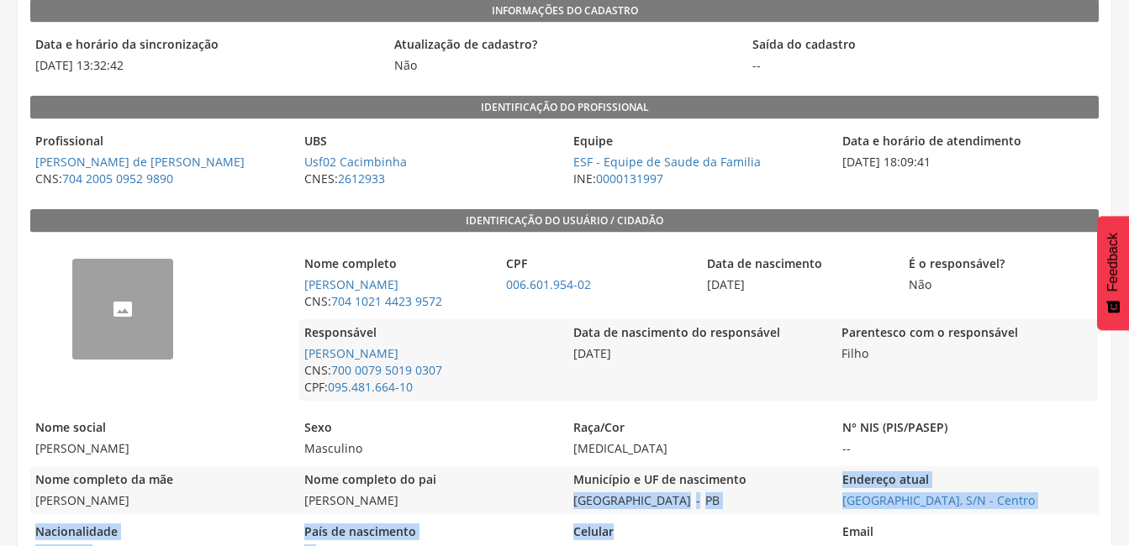
scroll to position [194, 0]
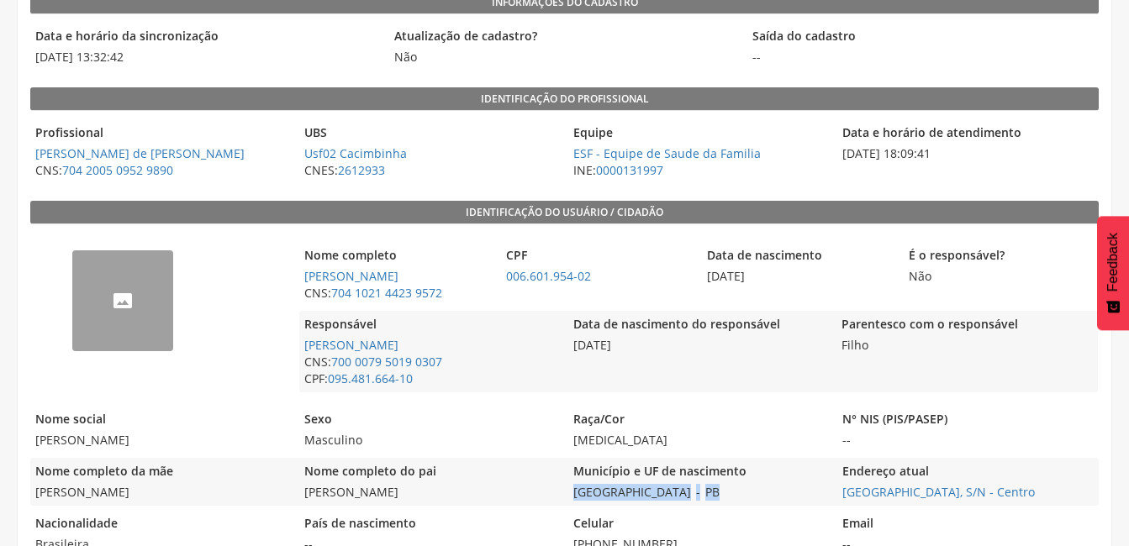
drag, startPoint x: 573, startPoint y: 503, endPoint x: 714, endPoint y: 496, distance: 140.5
click at [714, 496] on div "Município e UF de nascimento São João do Tigre - PB" at bounding box center [698, 482] width 261 height 48
copy div "São João do Tigre - [GEOGRAPHIC_DATA]"
drag, startPoint x: 601, startPoint y: 272, endPoint x: 498, endPoint y: 280, distance: 102.9
click at [498, 280] on div "Nome completo [PERSON_NAME] CNS: 704 1021 4423 9572 CPF 006.601.954-02 Data de …" at bounding box center [698, 274] width 799 height 65
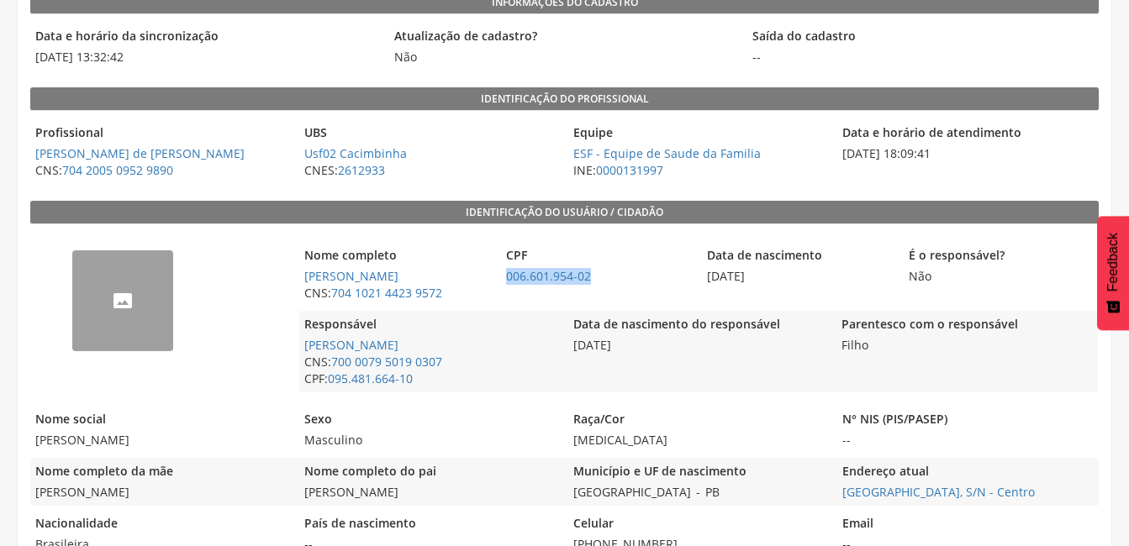
copy link "006.601.954-02"
drag, startPoint x: 451, startPoint y: 298, endPoint x: 331, endPoint y: 298, distance: 119.4
click at [331, 298] on span "CNS: 704 1021 4423 9572" at bounding box center [395, 293] width 193 height 17
copy span "704 1021 4423 9572"
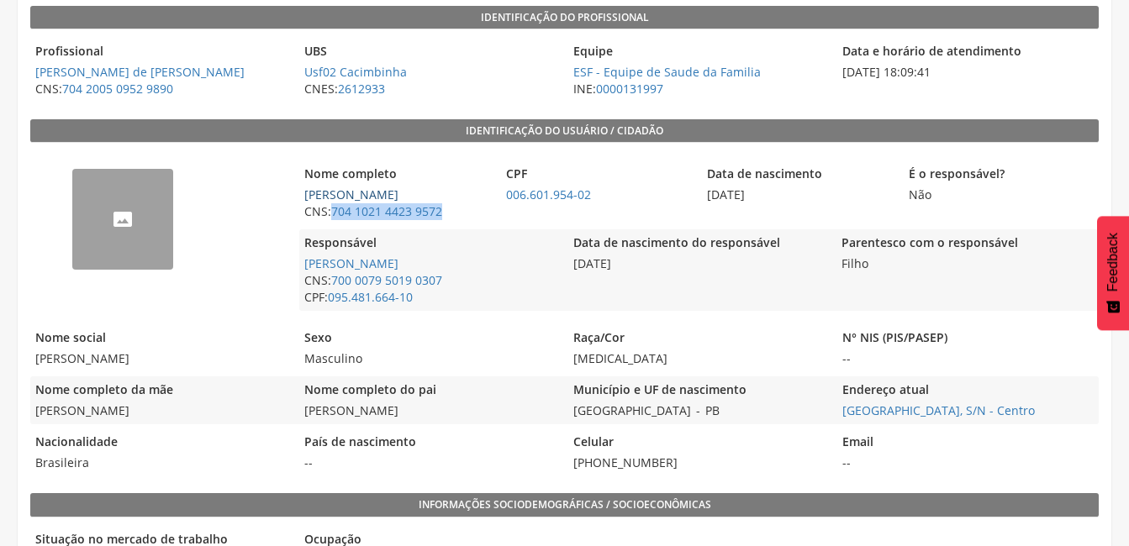
scroll to position [278, 0]
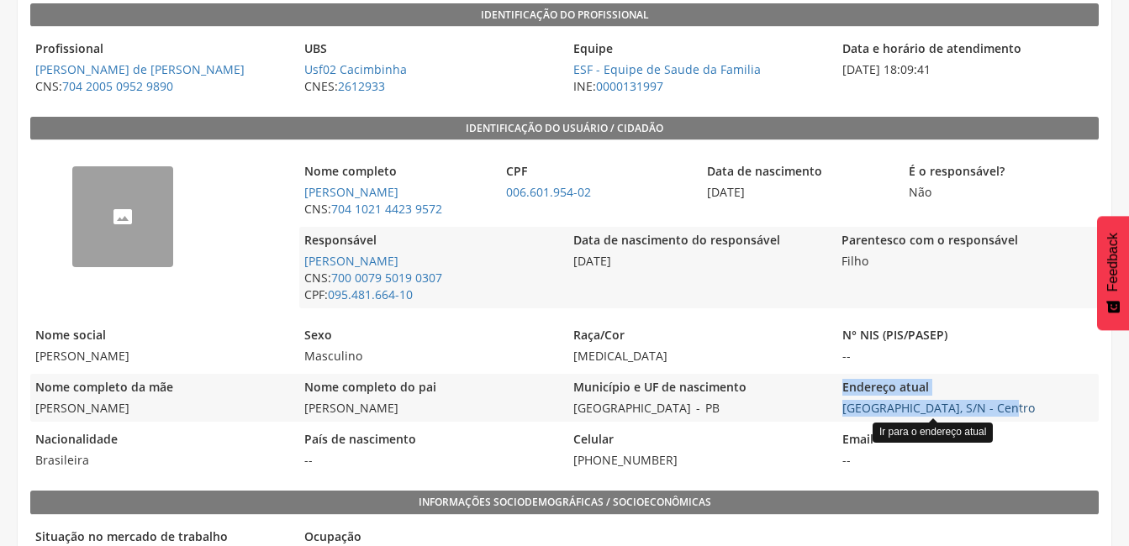
drag, startPoint x: 829, startPoint y: 405, endPoint x: 994, endPoint y: 409, distance: 165.6
click at [994, 409] on div "Nome completo da mãe [PERSON_NAME] Nome completo do pai [PERSON_NAME] Município…" at bounding box center [564, 398] width 1068 height 48
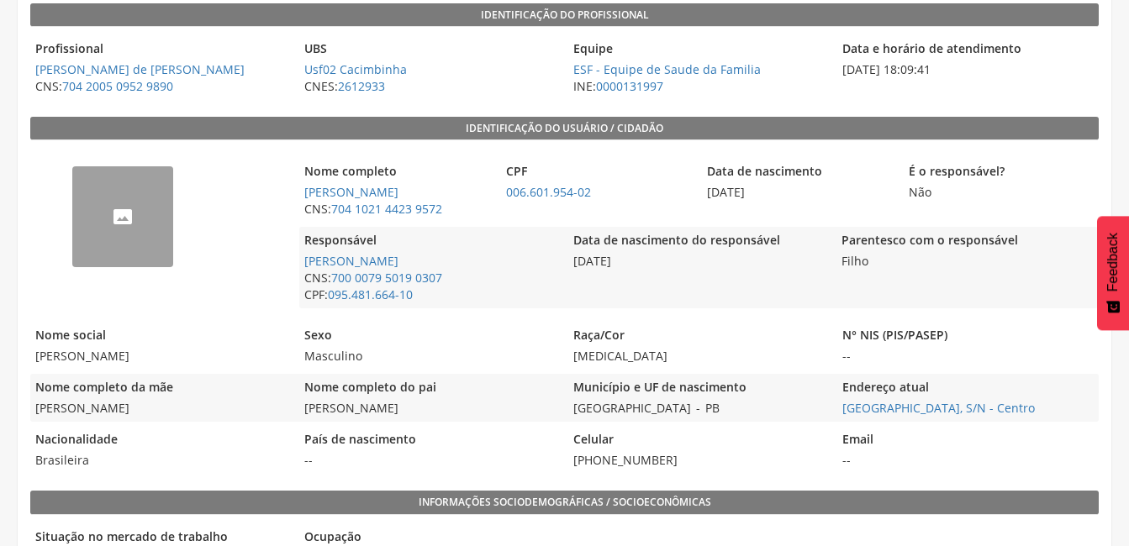
drag, startPoint x: 994, startPoint y: 409, endPoint x: 1063, endPoint y: 449, distance: 79.9
click at [1063, 449] on legend "Email" at bounding box center [967, 440] width 261 height 19
drag, startPoint x: 1036, startPoint y: 407, endPoint x: 844, endPoint y: 414, distance: 192.6
click at [844, 414] on span "[GEOGRAPHIC_DATA], S/N - Centro Ir para o endereço atual" at bounding box center [967, 408] width 261 height 17
copy link "[GEOGRAPHIC_DATA], S/N - Centro"
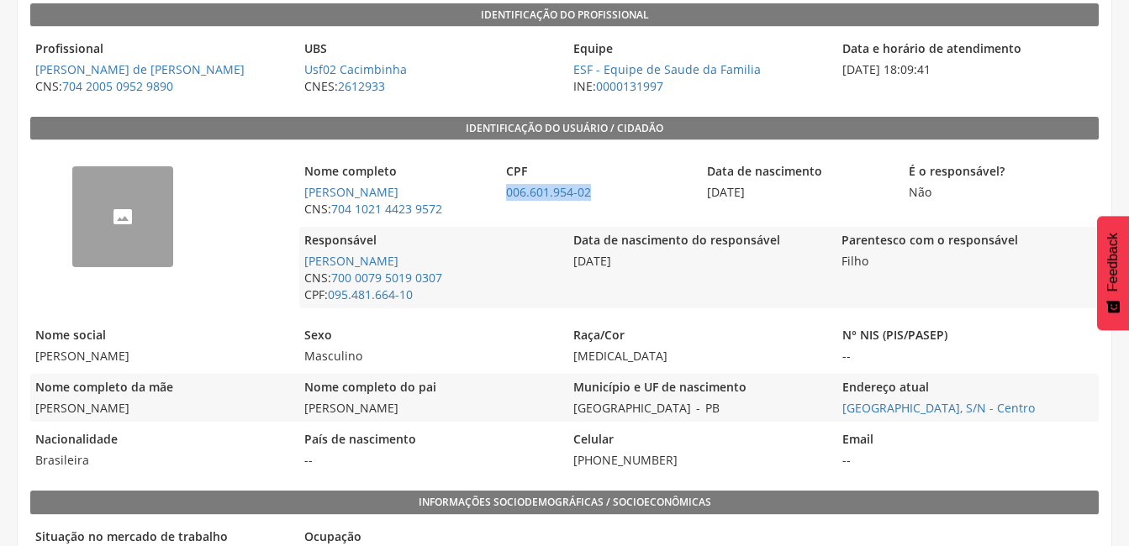
drag, startPoint x: 595, startPoint y: 187, endPoint x: 501, endPoint y: 195, distance: 94.5
click at [501, 195] on span "006.601.954-02" at bounding box center [597, 192] width 193 height 17
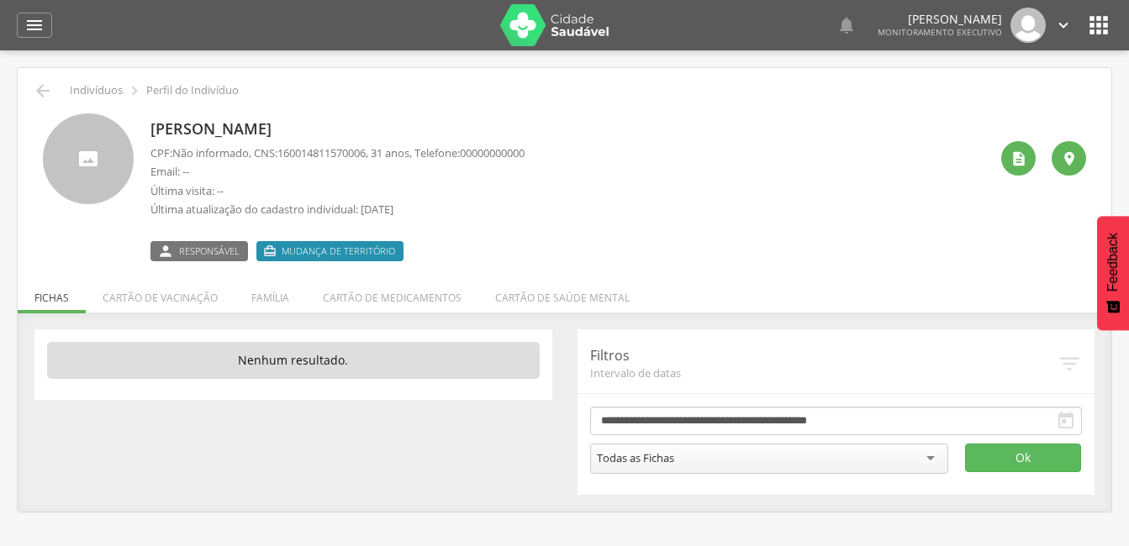
scroll to position [50, 0]
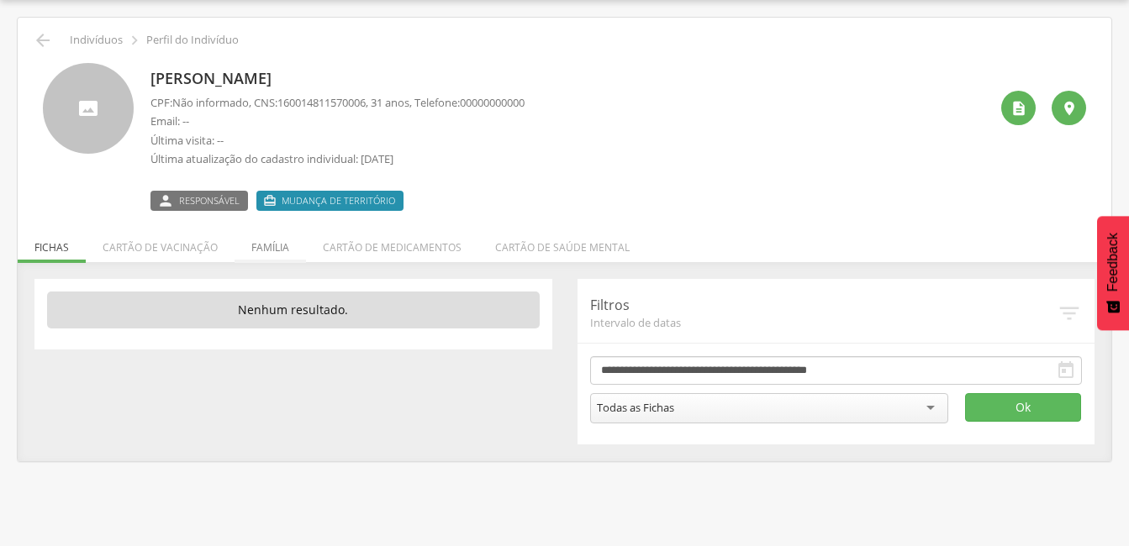
click at [287, 238] on li "Família" at bounding box center [270, 244] width 71 height 40
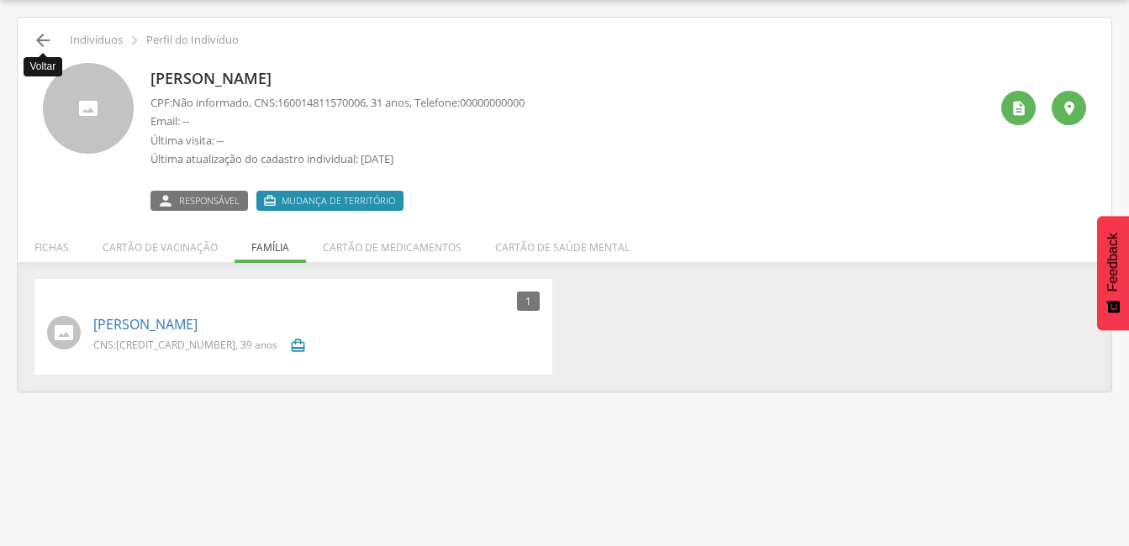
click at [37, 42] on icon "" at bounding box center [43, 40] width 20 height 20
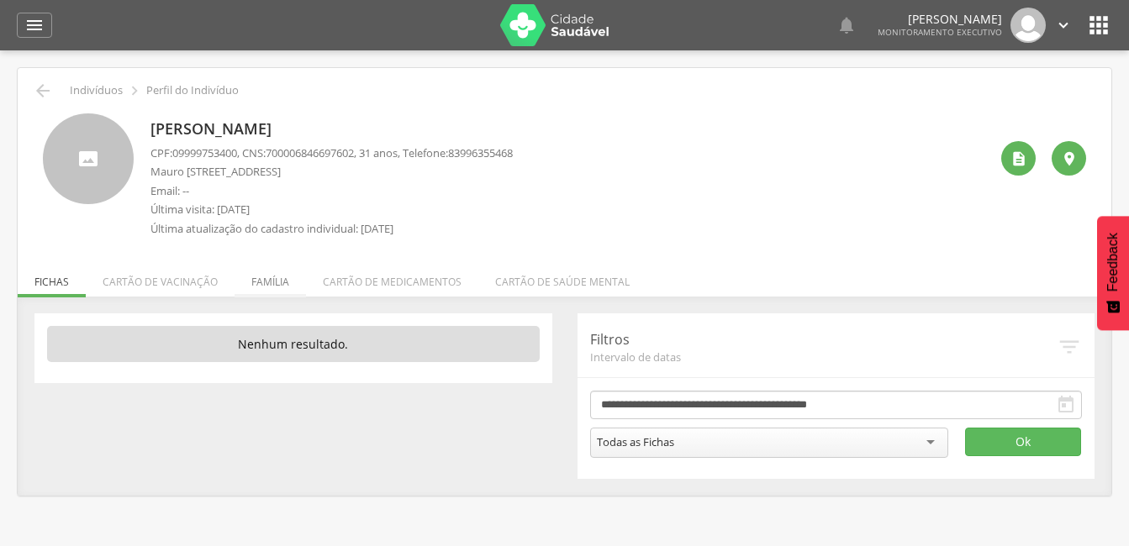
click at [262, 283] on li "Família" at bounding box center [270, 278] width 71 height 40
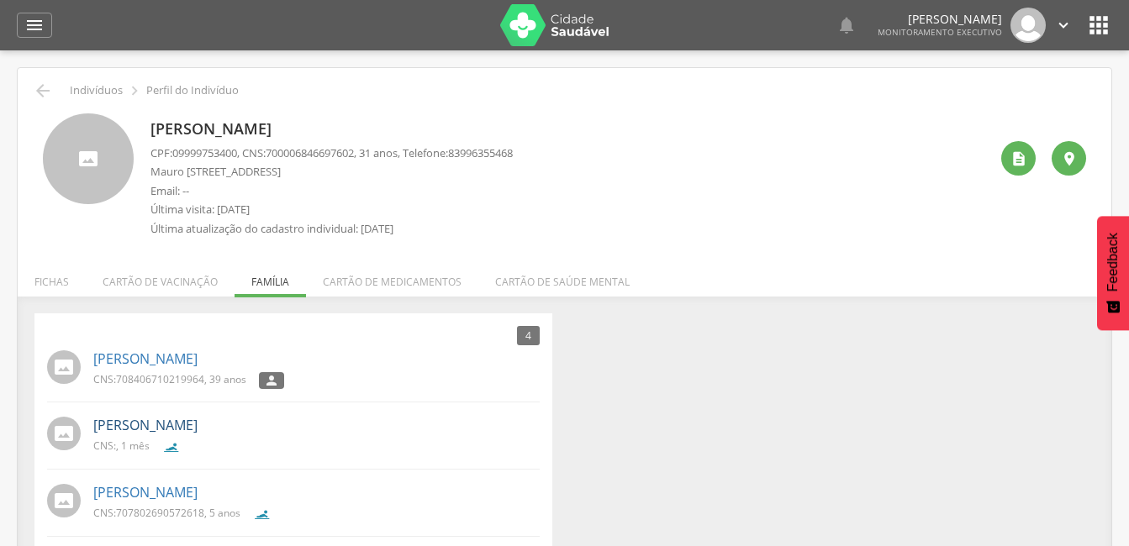
click at [178, 420] on link "[PERSON_NAME]" at bounding box center [145, 425] width 104 height 19
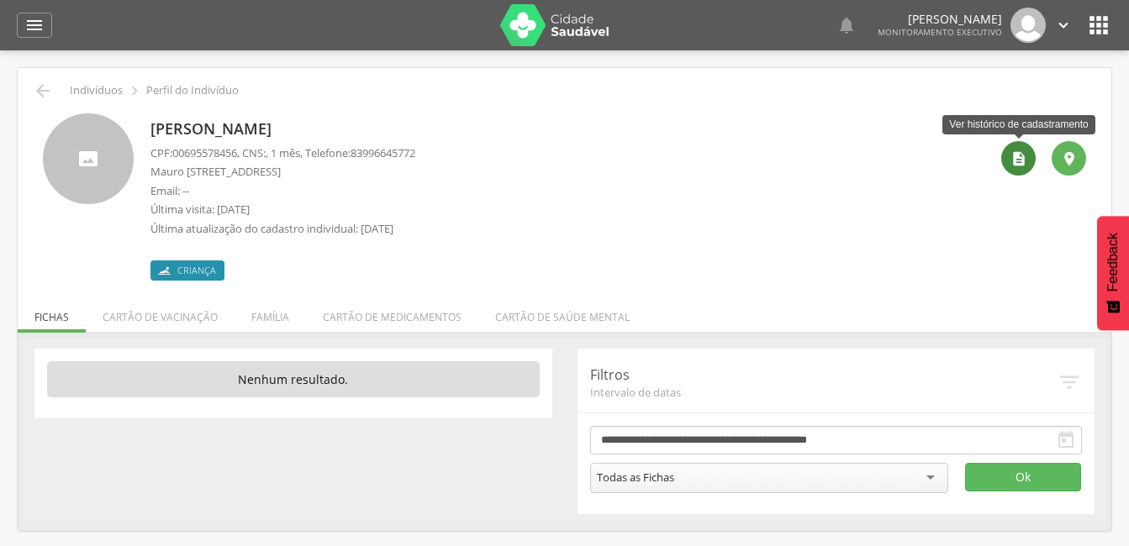
click at [1017, 159] on icon "" at bounding box center [1018, 158] width 17 height 17
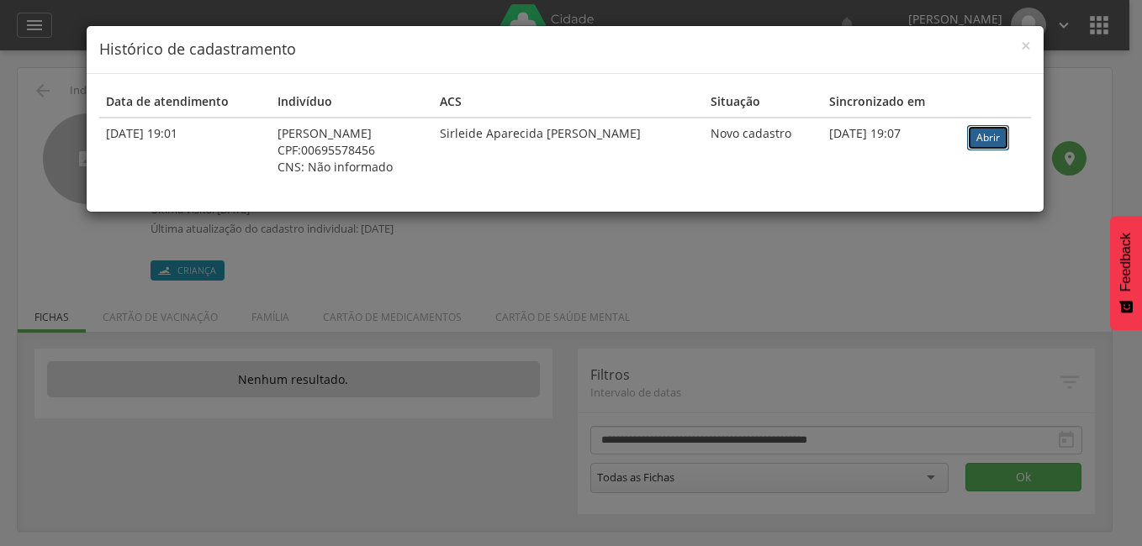
click at [993, 132] on link "Abrir" at bounding box center [988, 137] width 42 height 25
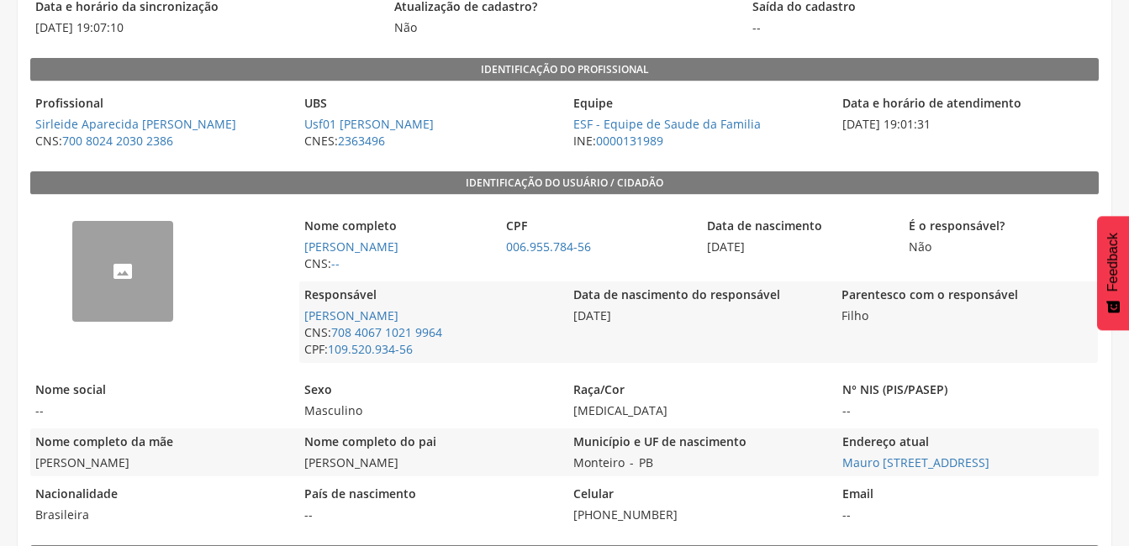
scroll to position [225, 0]
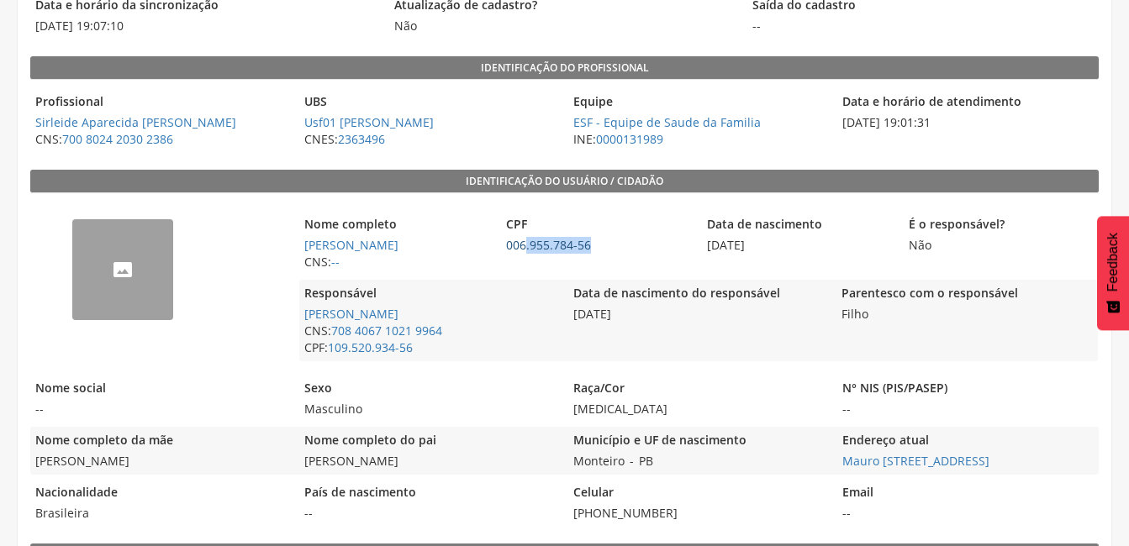
drag, startPoint x: 604, startPoint y: 245, endPoint x: 527, endPoint y: 242, distance: 76.5
click at [527, 242] on span "006.955.784-56" at bounding box center [597, 245] width 193 height 17
click at [600, 255] on div "CPF 006.955.784-56" at bounding box center [597, 243] width 193 height 65
click at [600, 234] on legend "CPF" at bounding box center [597, 225] width 193 height 19
drag, startPoint x: 599, startPoint y: 244, endPoint x: 500, endPoint y: 251, distance: 98.6
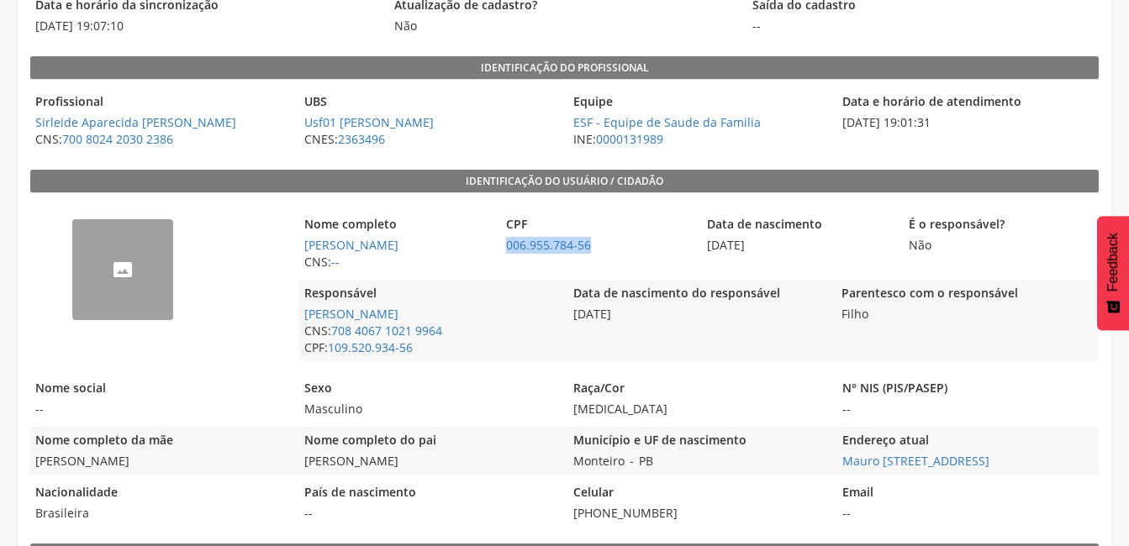
click at [501, 251] on span "006.955.784-56" at bounding box center [597, 245] width 193 height 17
copy link "006.955.784-56"
drag, startPoint x: 660, startPoint y: 461, endPoint x: 577, endPoint y: 465, distance: 83.3
click at [577, 465] on div "Município e UF de nascimento Monteiro - [GEOGRAPHIC_DATA]" at bounding box center [698, 451] width 261 height 48
copy div "Monteiro - [GEOGRAPHIC_DATA]"
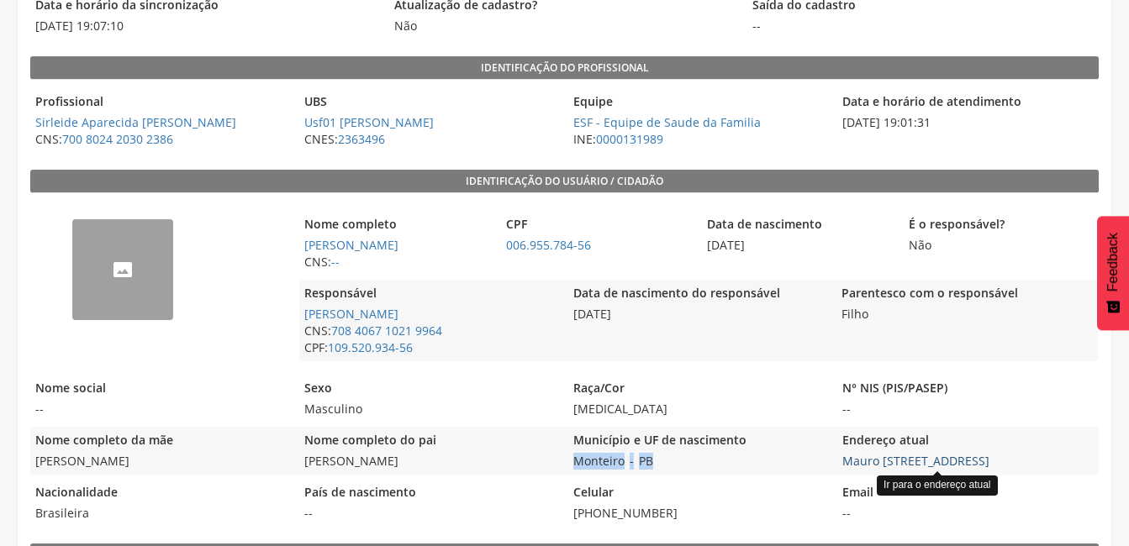
drag, startPoint x: 1067, startPoint y: 451, endPoint x: 1021, endPoint y: 461, distance: 47.5
click at [1021, 461] on div "Endereço atual [PERSON_NAME][STREET_ADDRESS] Ir para o endereço atual" at bounding box center [967, 451] width 261 height 48
drag, startPoint x: 1021, startPoint y: 461, endPoint x: 1048, endPoint y: 468, distance: 28.5
click at [1048, 468] on span "[PERSON_NAME][STREET_ADDRESS] Ir para o endereço atual" at bounding box center [967, 461] width 261 height 17
drag, startPoint x: 1058, startPoint y: 462, endPoint x: 844, endPoint y: 468, distance: 214.4
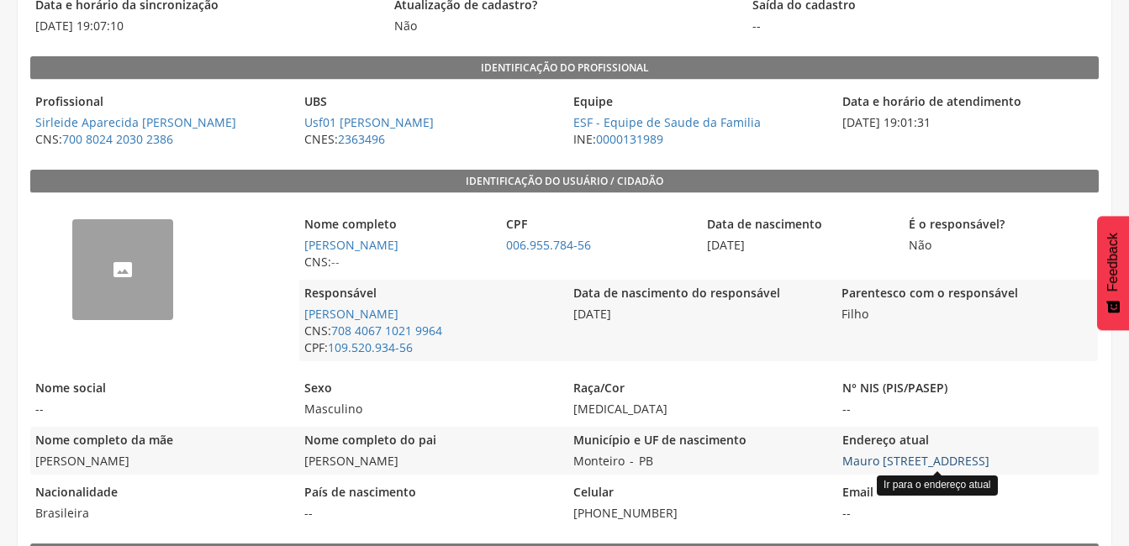
click at [844, 468] on span "[PERSON_NAME][STREET_ADDRESS] Ir para o endereço atual" at bounding box center [967, 461] width 261 height 17
copy link "Mauro [STREET_ADDRESS]"
